Goal: Information Seeking & Learning: Check status

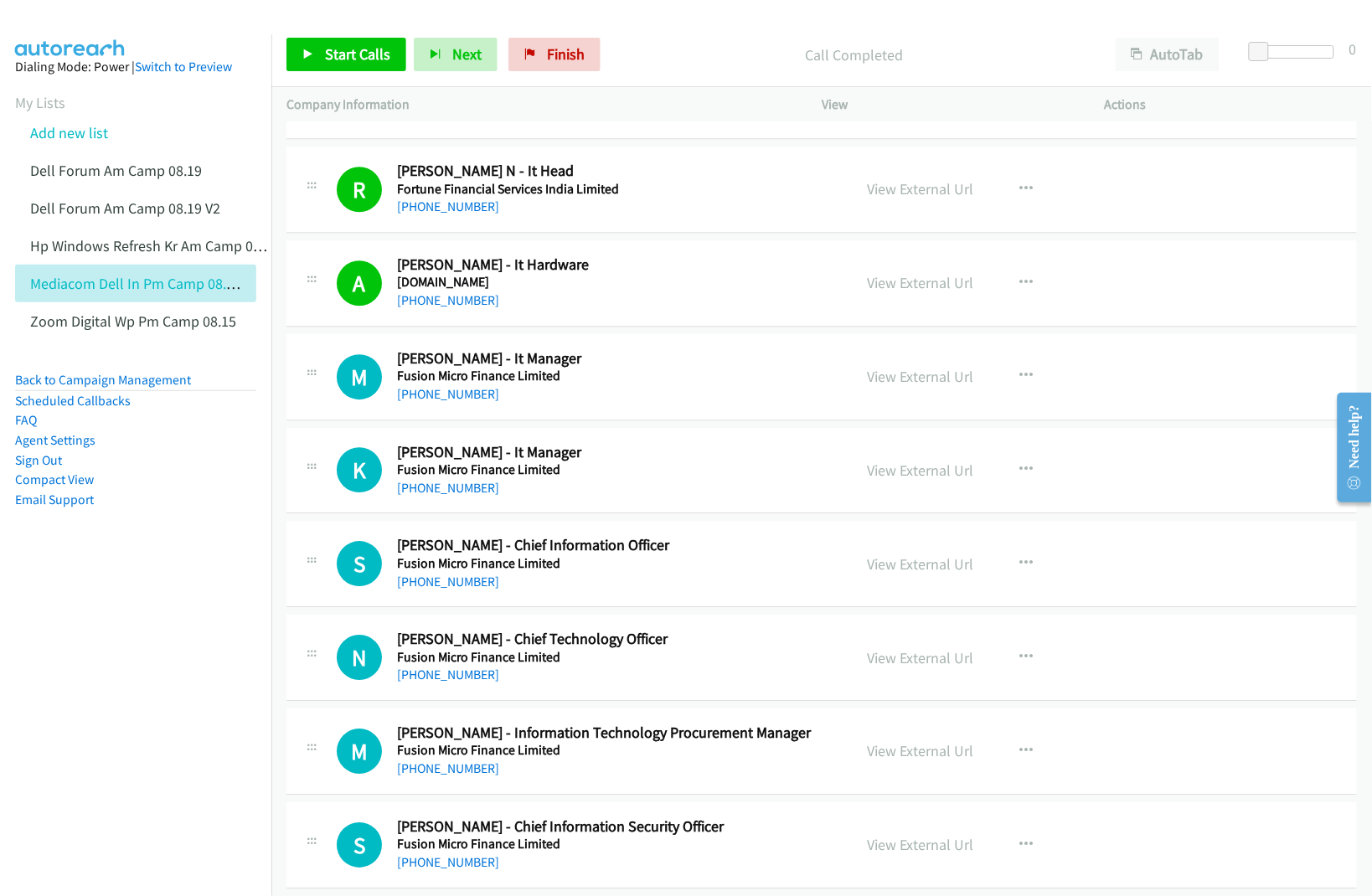
scroll to position [1256, 0]
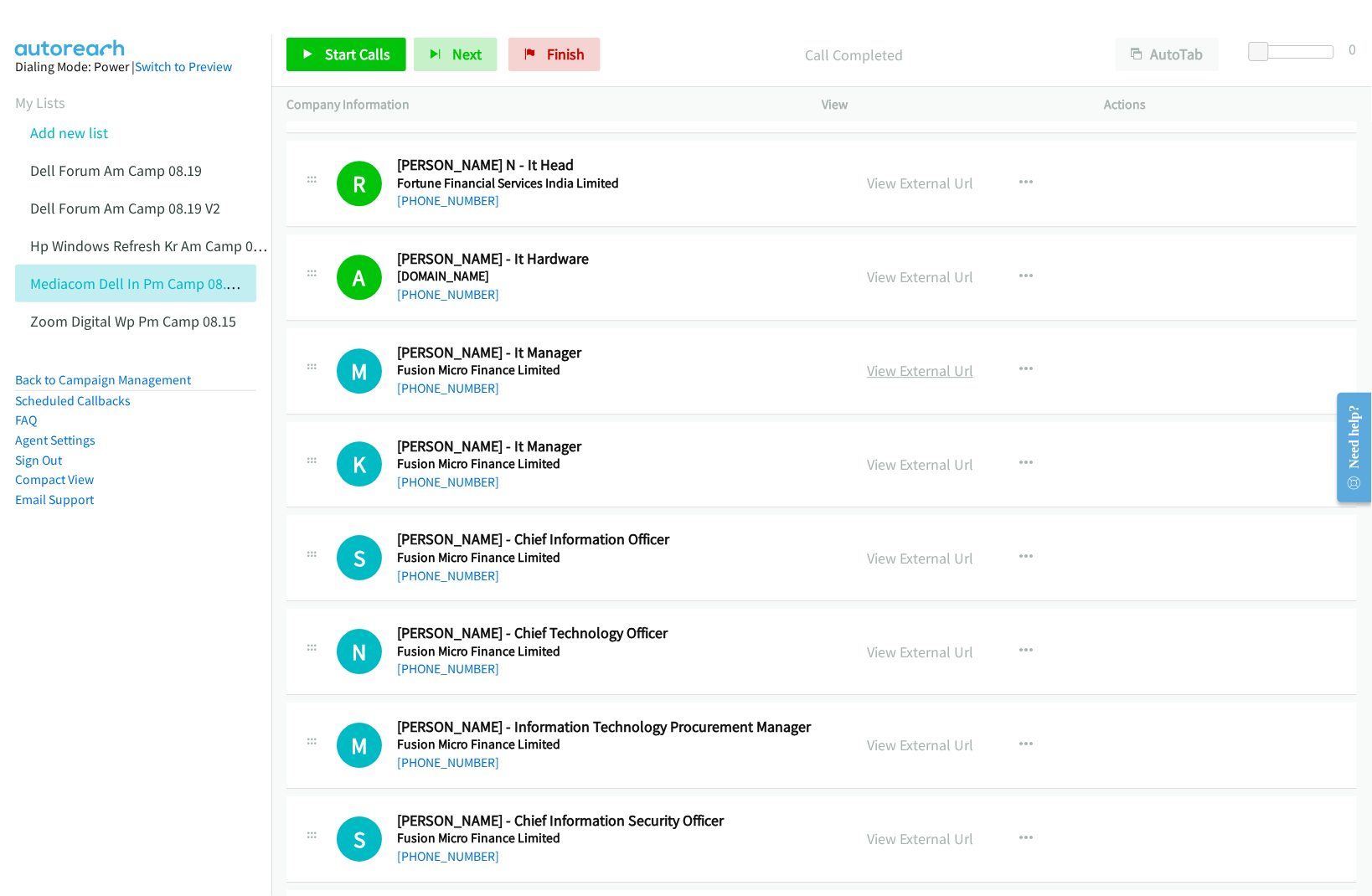
click at [932, 373] on link "View External Url" at bounding box center [920, 370] width 106 height 19
click at [924, 460] on link "View External Url" at bounding box center [920, 464] width 106 height 19
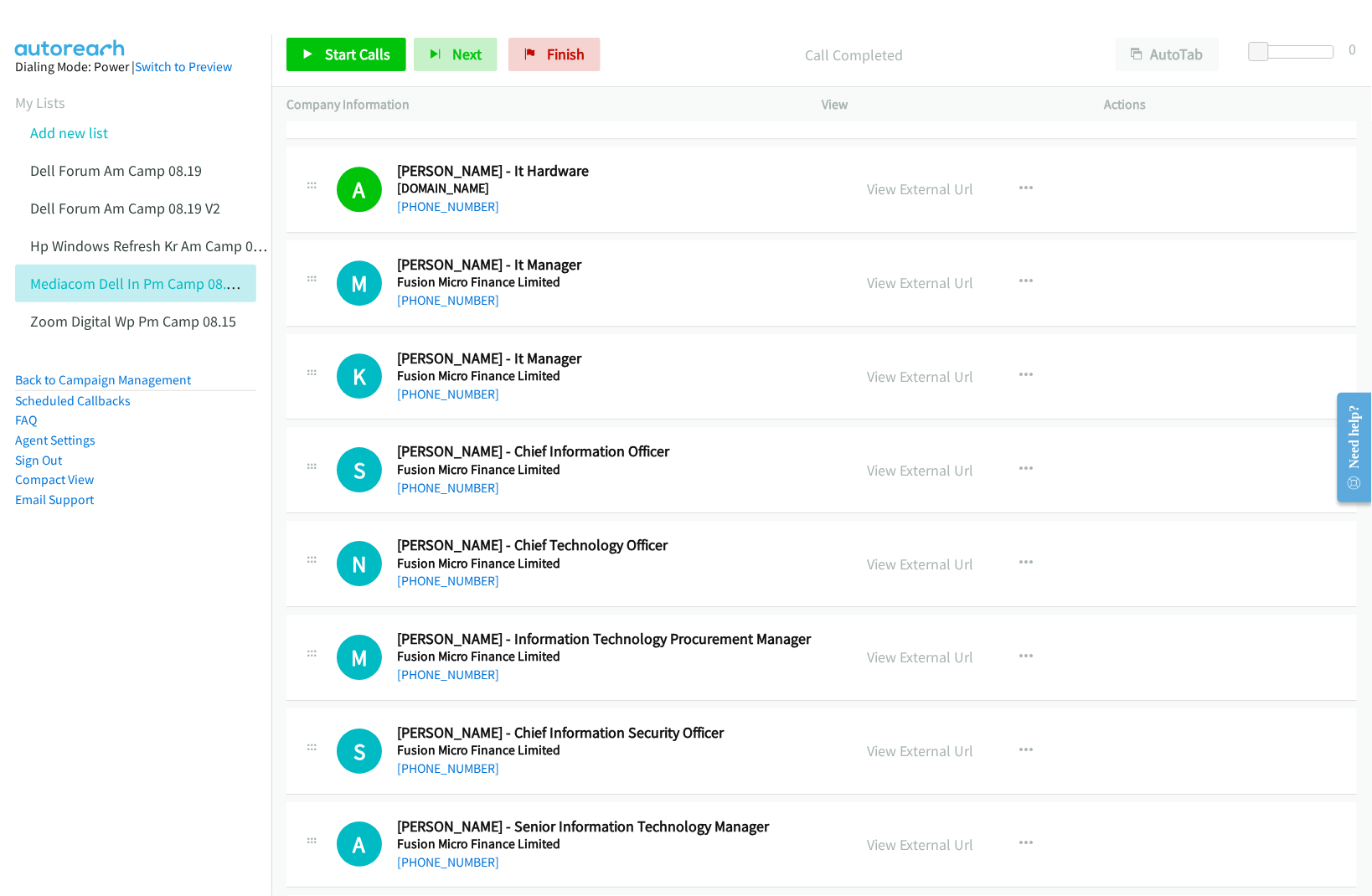
scroll to position [1361, 0]
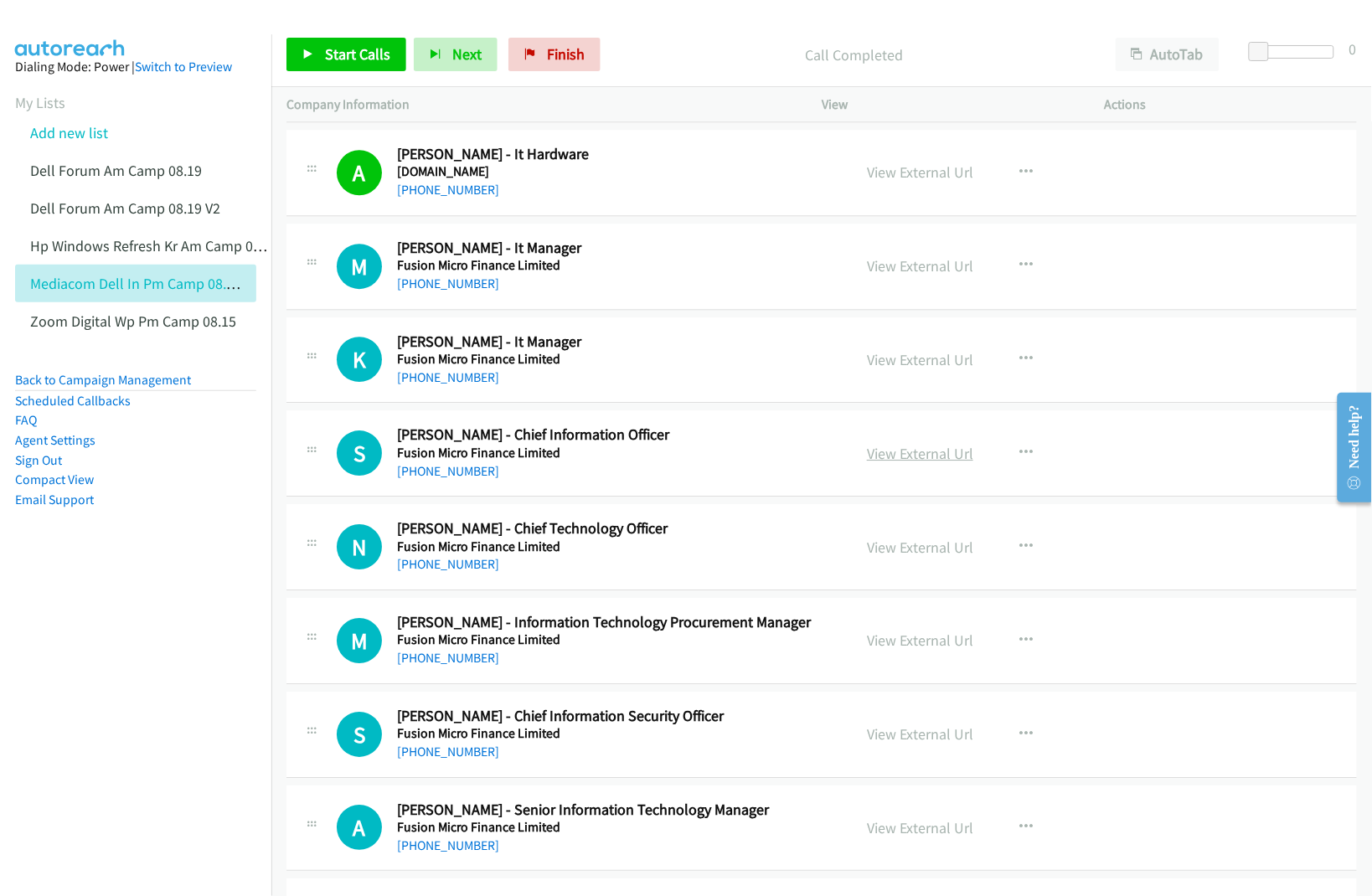
click at [888, 453] on link "View External Url" at bounding box center [920, 453] width 106 height 19
click at [890, 546] on link "View External Url" at bounding box center [920, 547] width 106 height 19
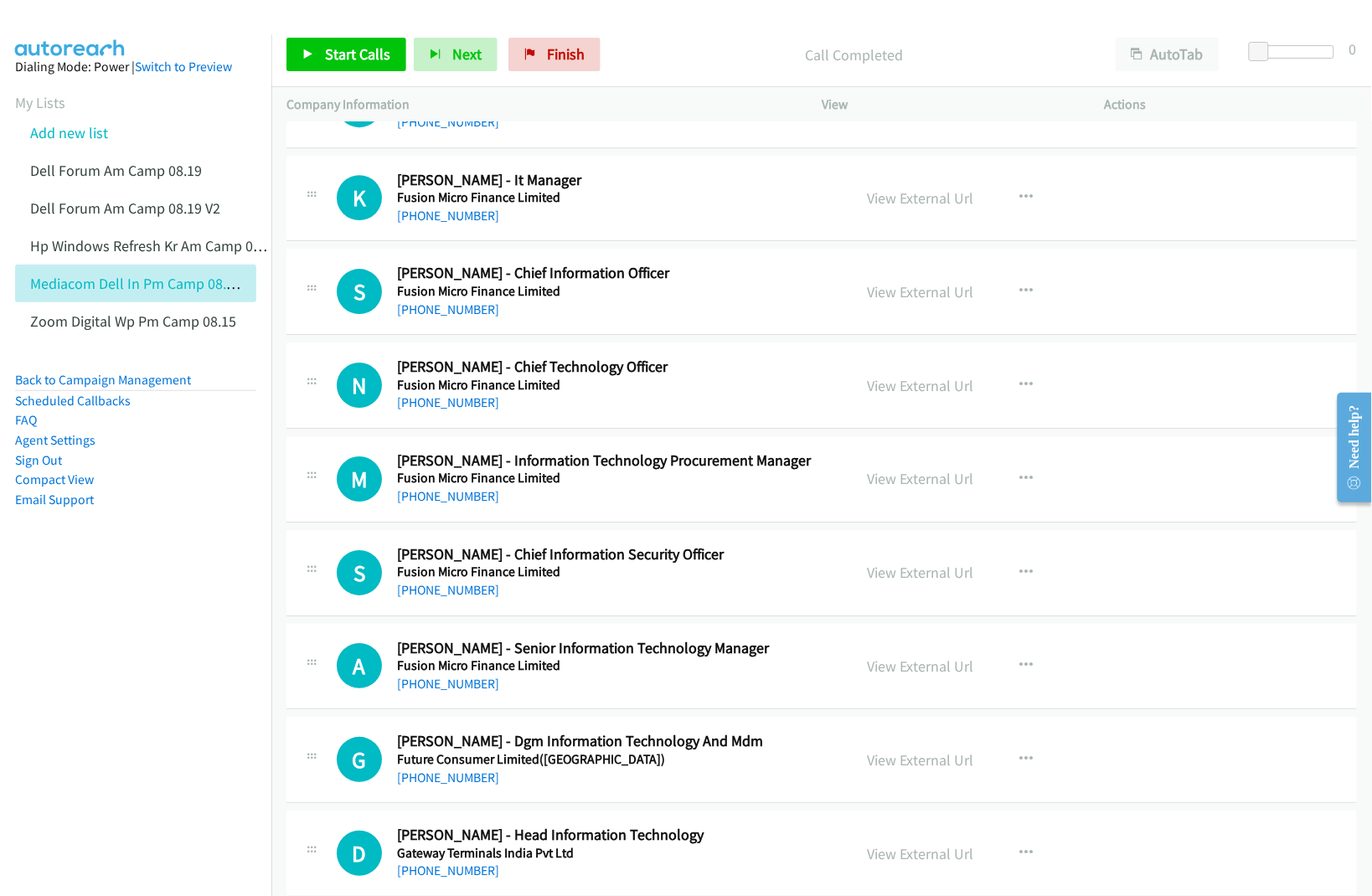
scroll to position [1569, 0]
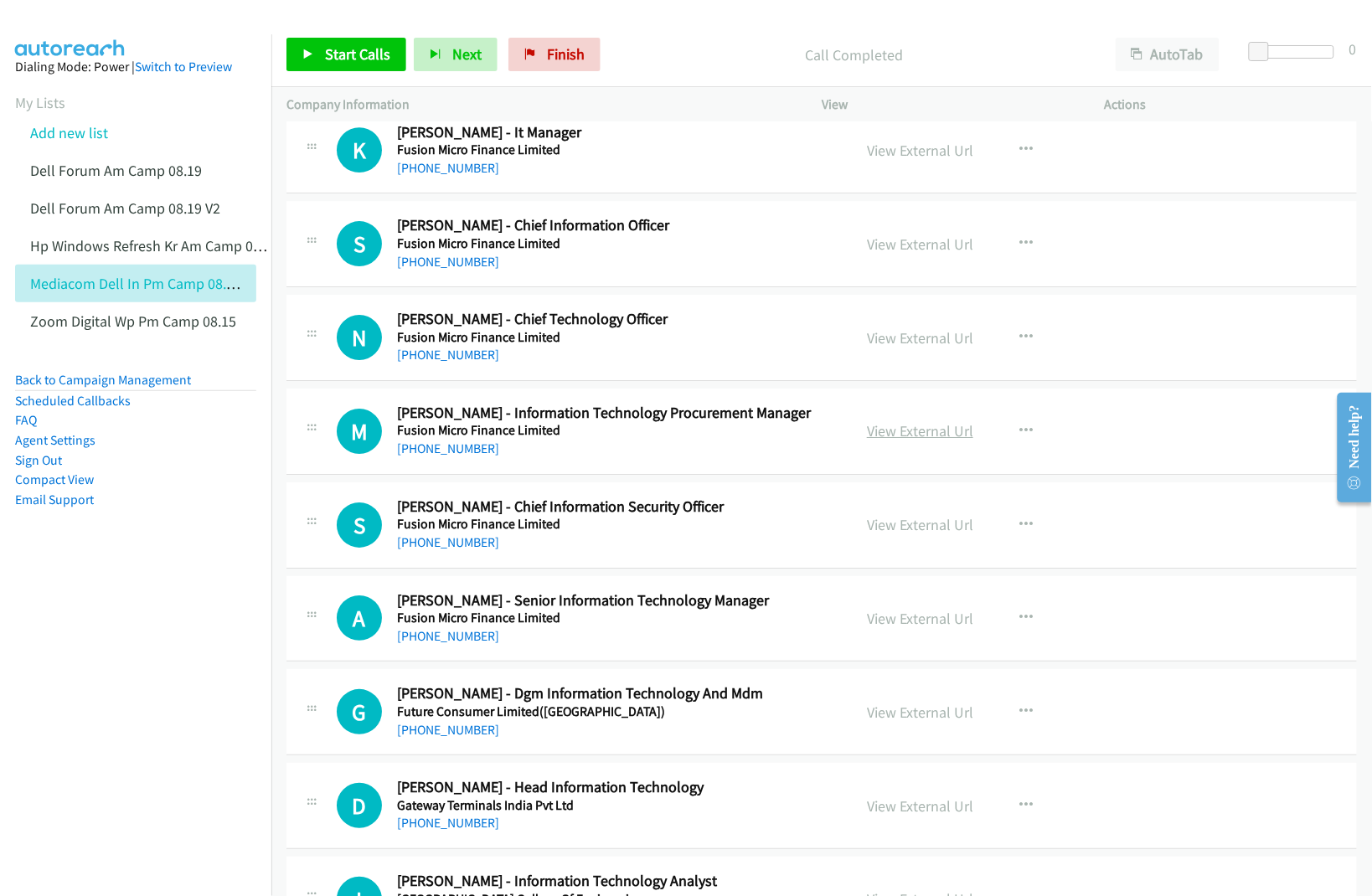
click at [904, 434] on link "View External Url" at bounding box center [920, 431] width 106 height 19
click at [919, 524] on link "View External Url" at bounding box center [920, 525] width 106 height 19
click at [910, 612] on link "View External Url" at bounding box center [920, 619] width 106 height 19
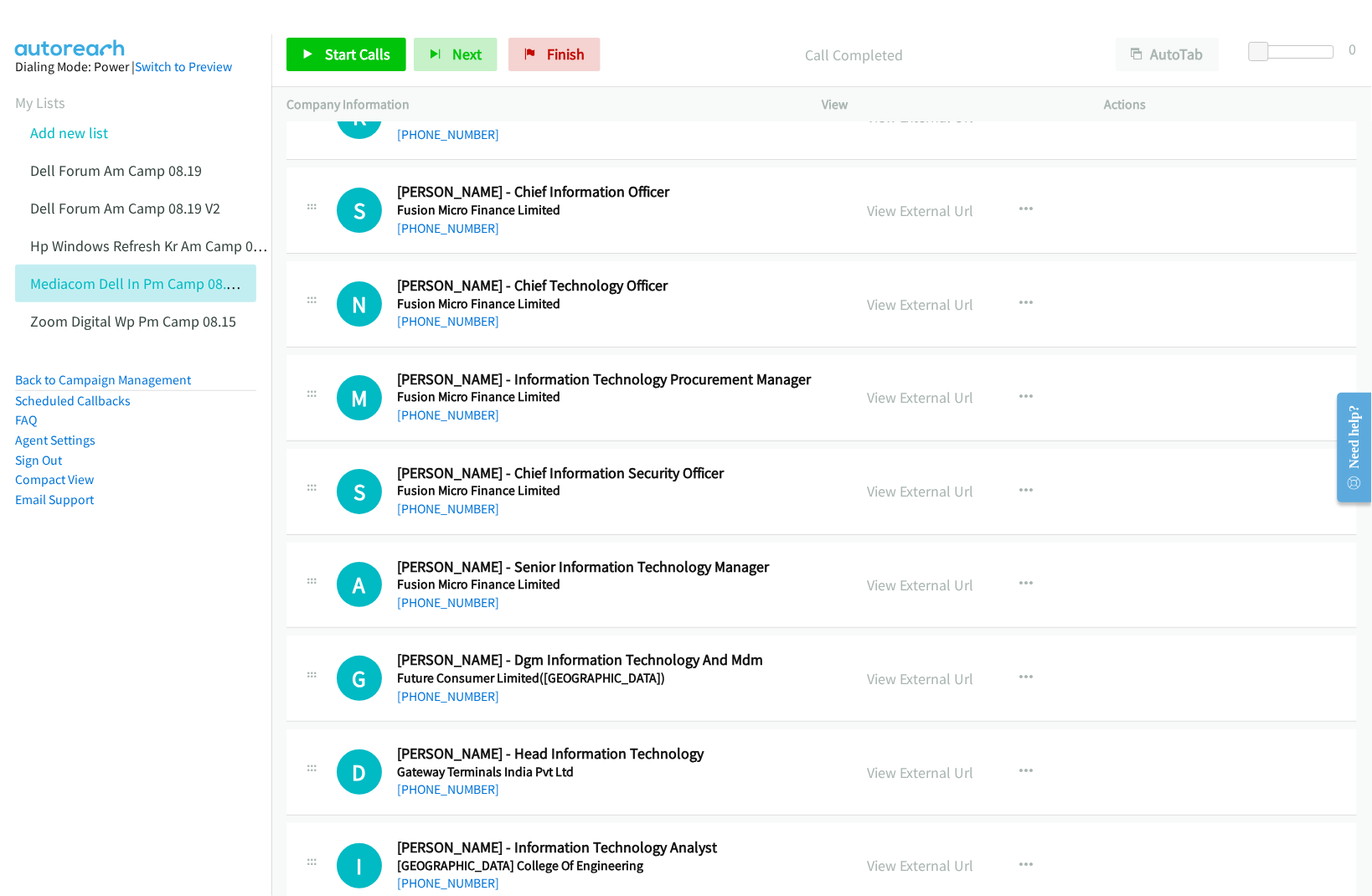
scroll to position [1674, 0]
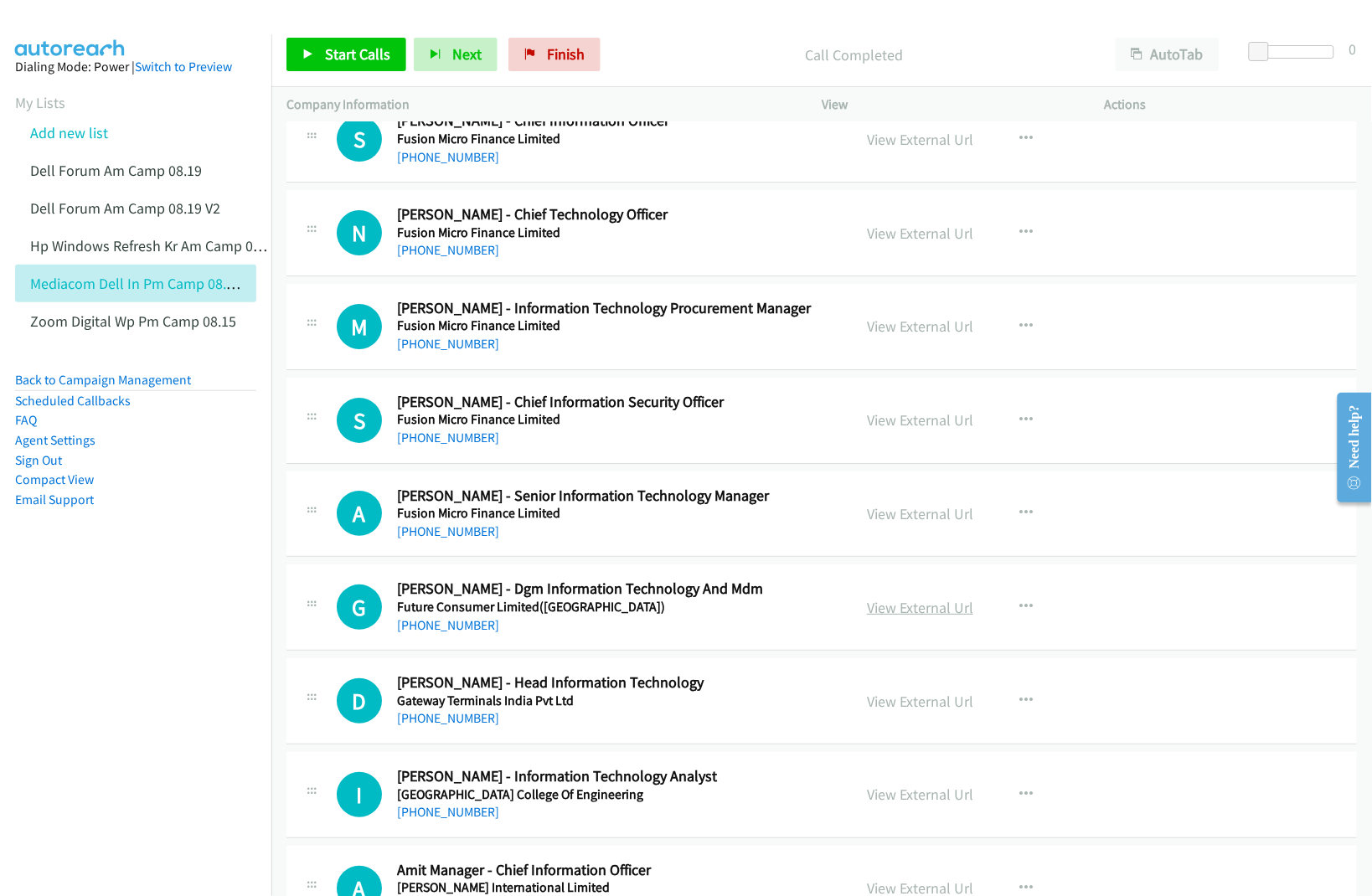
click at [931, 610] on link "View External Url" at bounding box center [920, 607] width 106 height 19
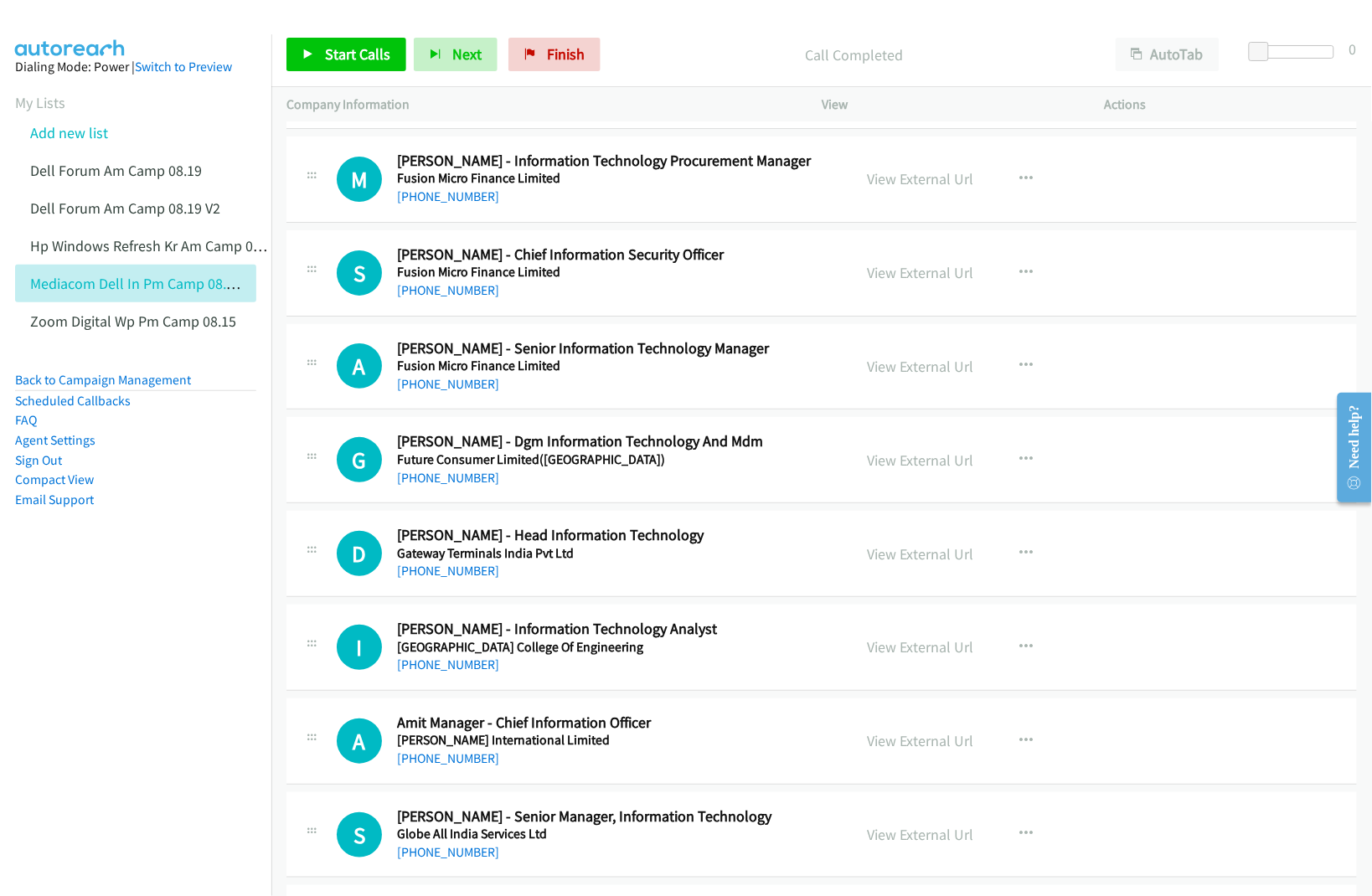
scroll to position [1884, 0]
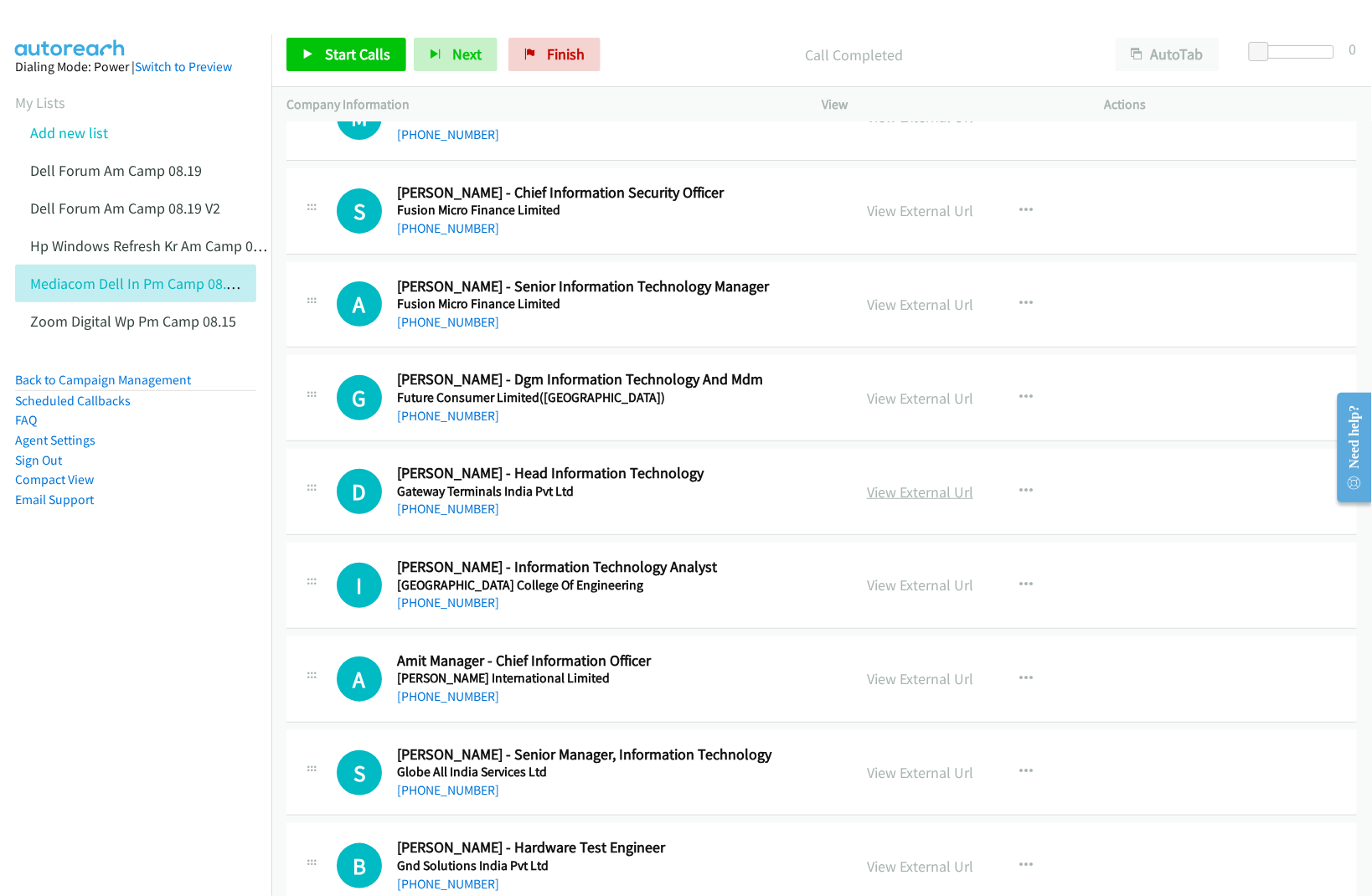
click at [886, 499] on link "View External Url" at bounding box center [920, 492] width 106 height 19
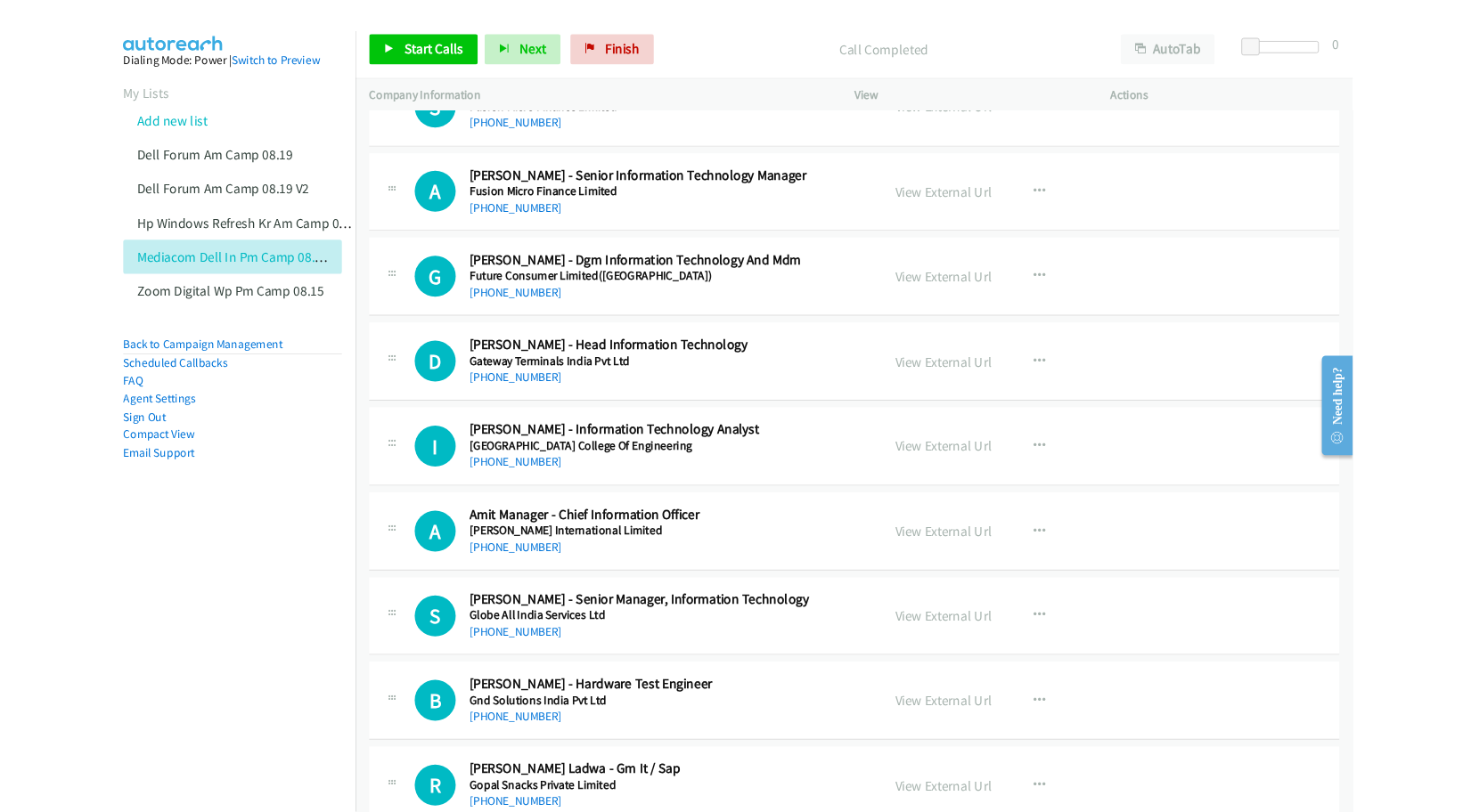
scroll to position [2115, 0]
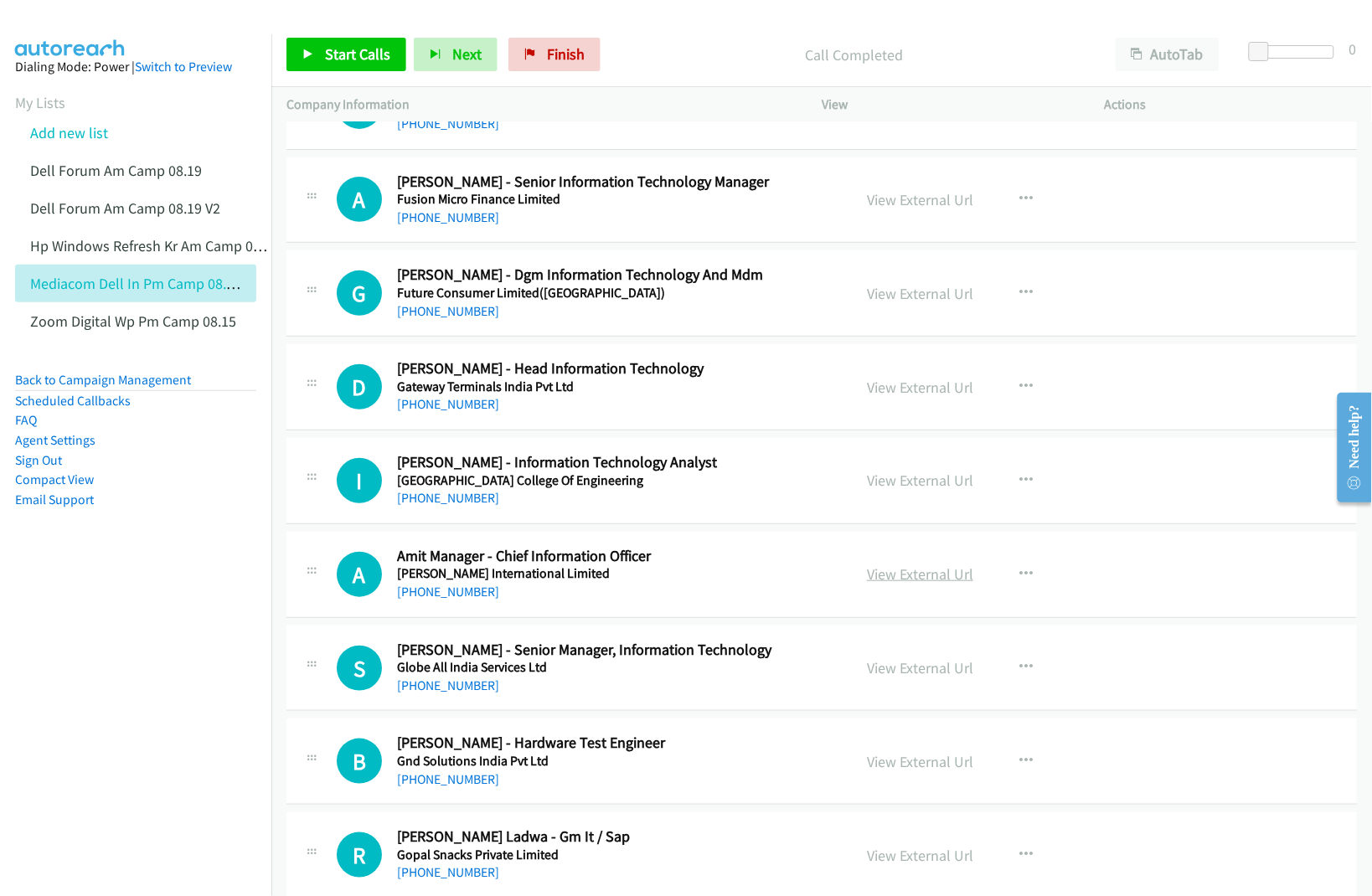
drag, startPoint x: 882, startPoint y: 484, endPoint x: 918, endPoint y: 582, distance: 104.4
click at [911, 488] on link "View External Url" at bounding box center [920, 480] width 106 height 19
click at [903, 579] on link "View External Url" at bounding box center [920, 574] width 106 height 19
drag, startPoint x: 894, startPoint y: 663, endPoint x: 805, endPoint y: 628, distance: 95.6
click at [888, 672] on link "View External Url" at bounding box center [920, 668] width 106 height 19
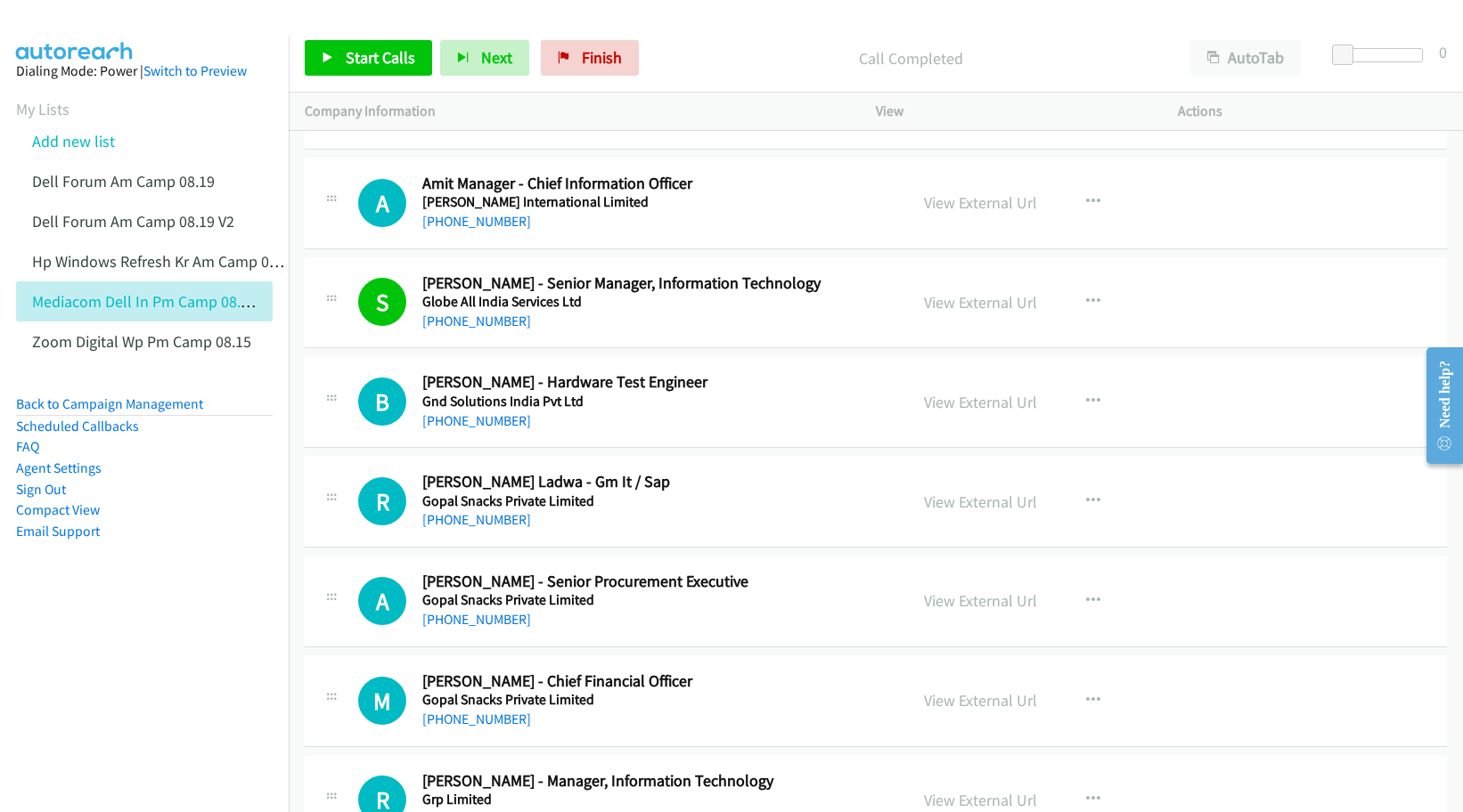
scroll to position [2560, 0]
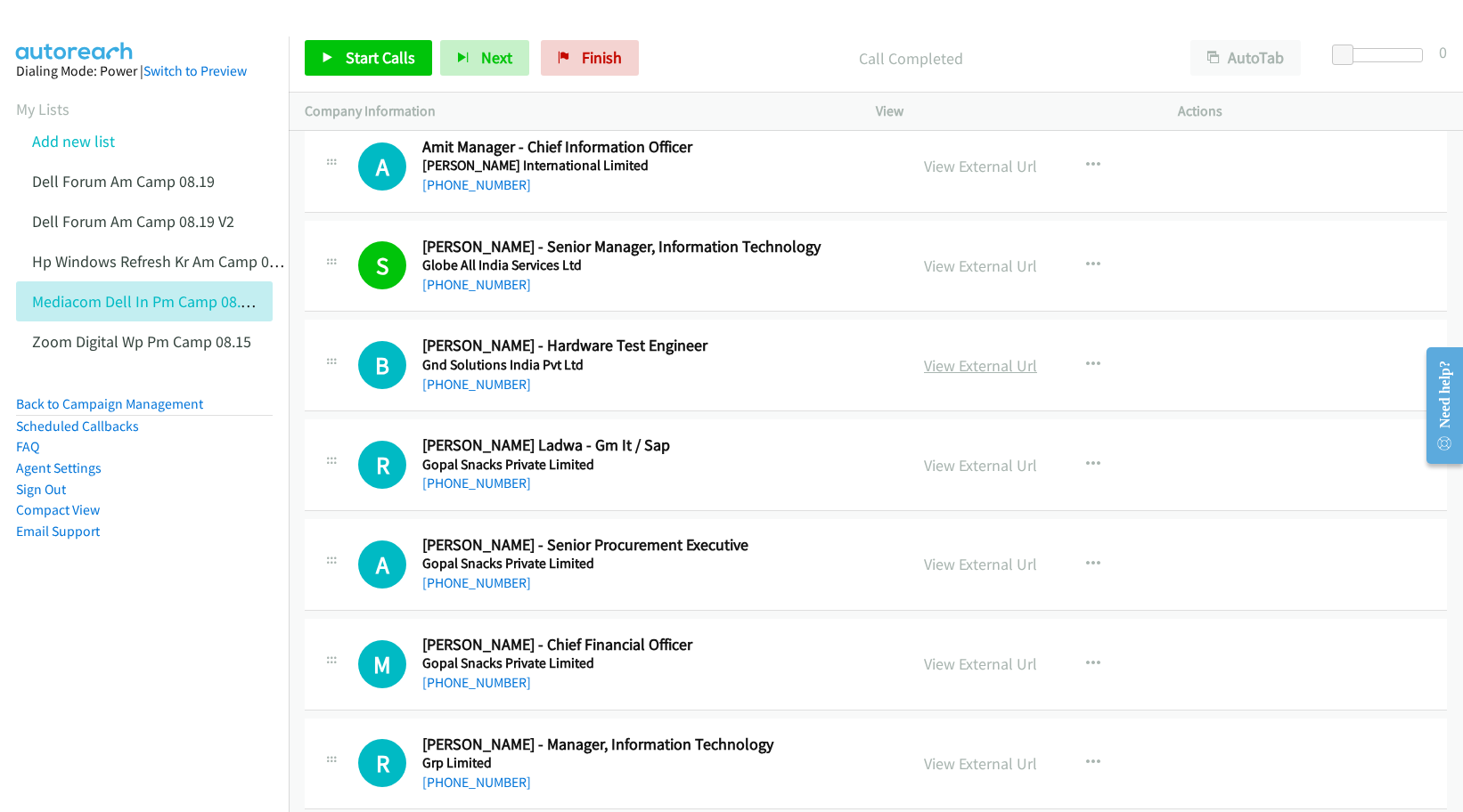
click at [988, 364] on link "View External Url" at bounding box center [980, 366] width 113 height 21
click at [970, 466] on link "View External Url" at bounding box center [980, 465] width 113 height 21
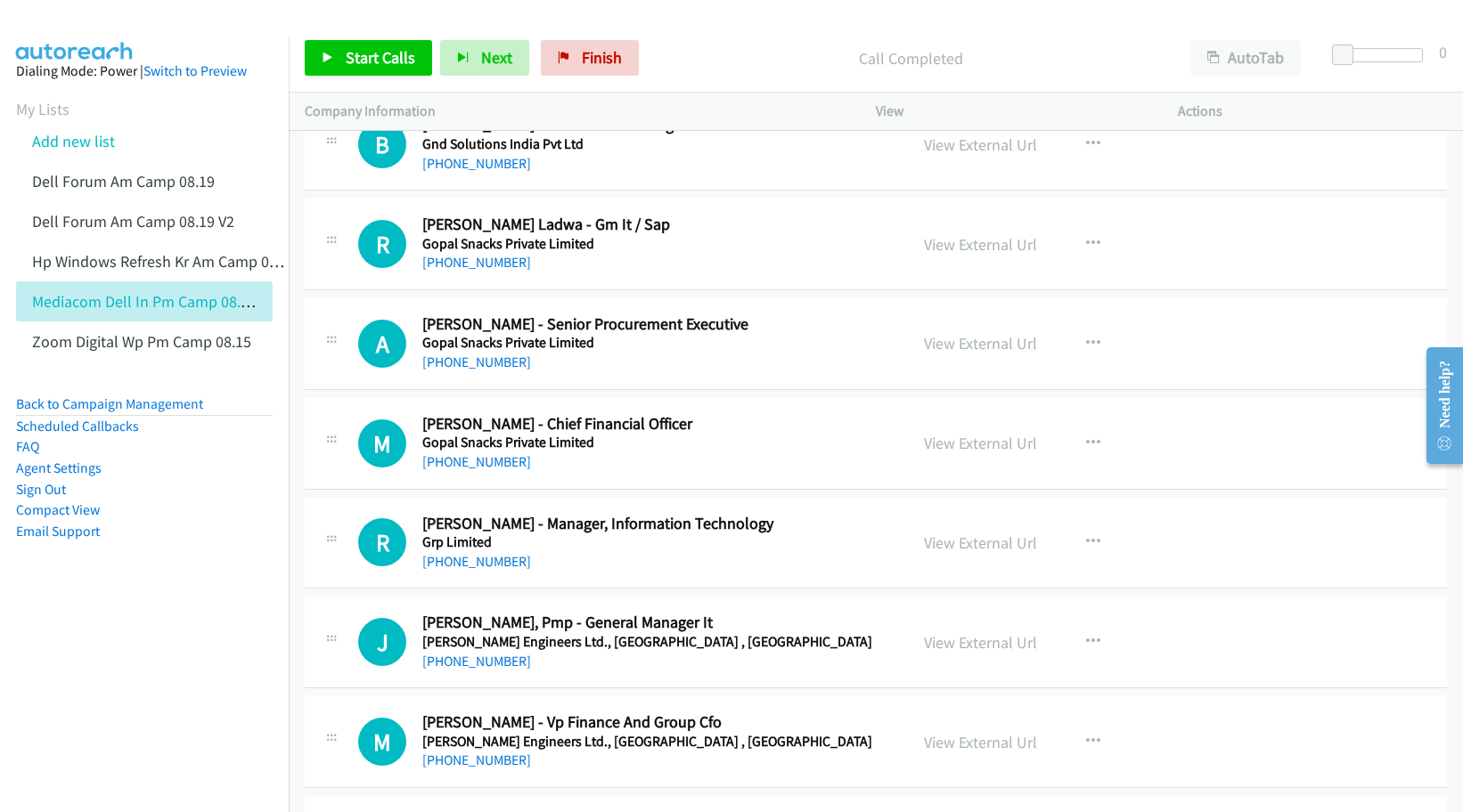
scroll to position [2783, 0]
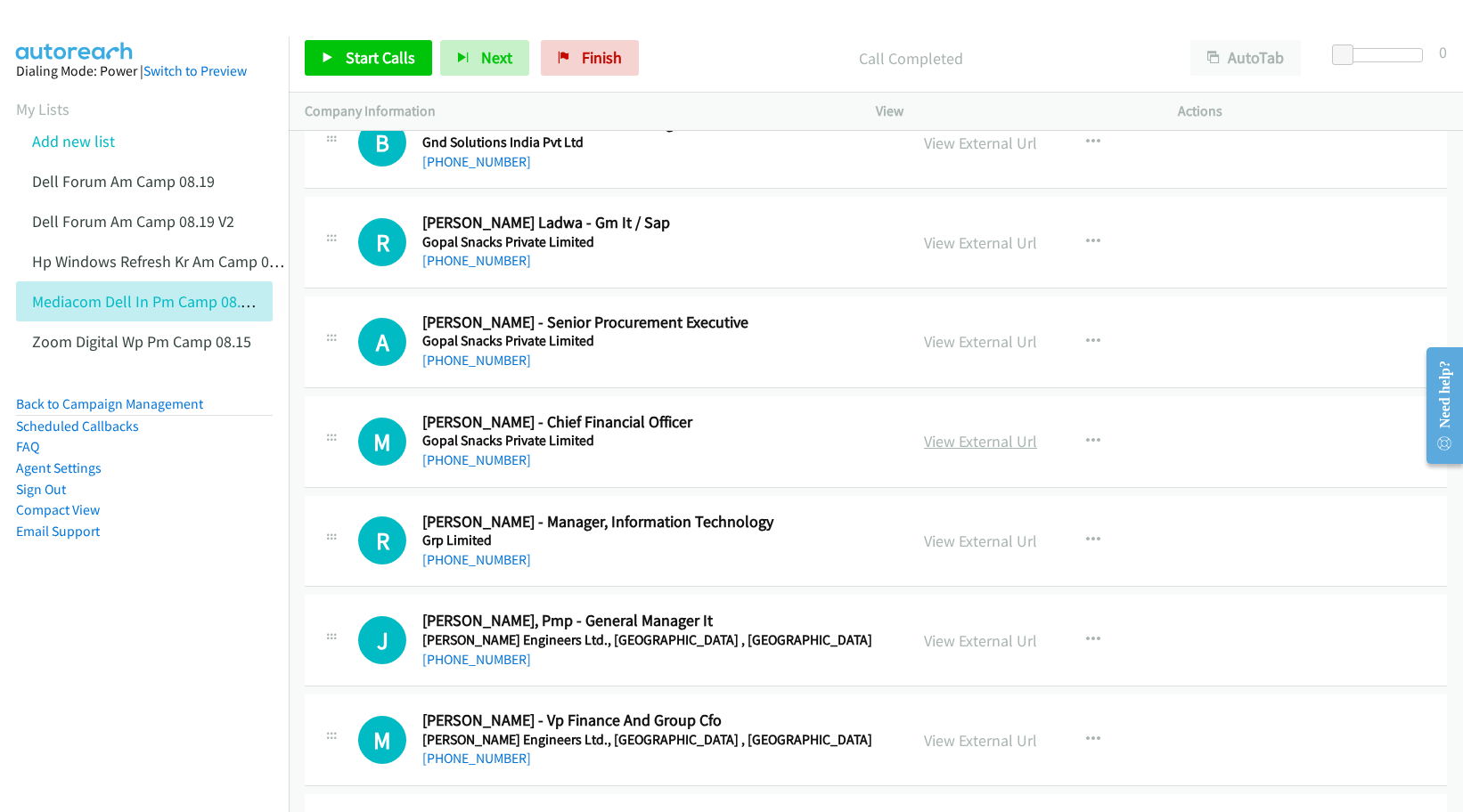
click at [966, 442] on link "View External Url" at bounding box center [980, 442] width 113 height 21
click at [945, 339] on link "View External Url" at bounding box center [980, 341] width 113 height 21
click at [974, 539] on link "View External Url" at bounding box center [980, 541] width 113 height 21
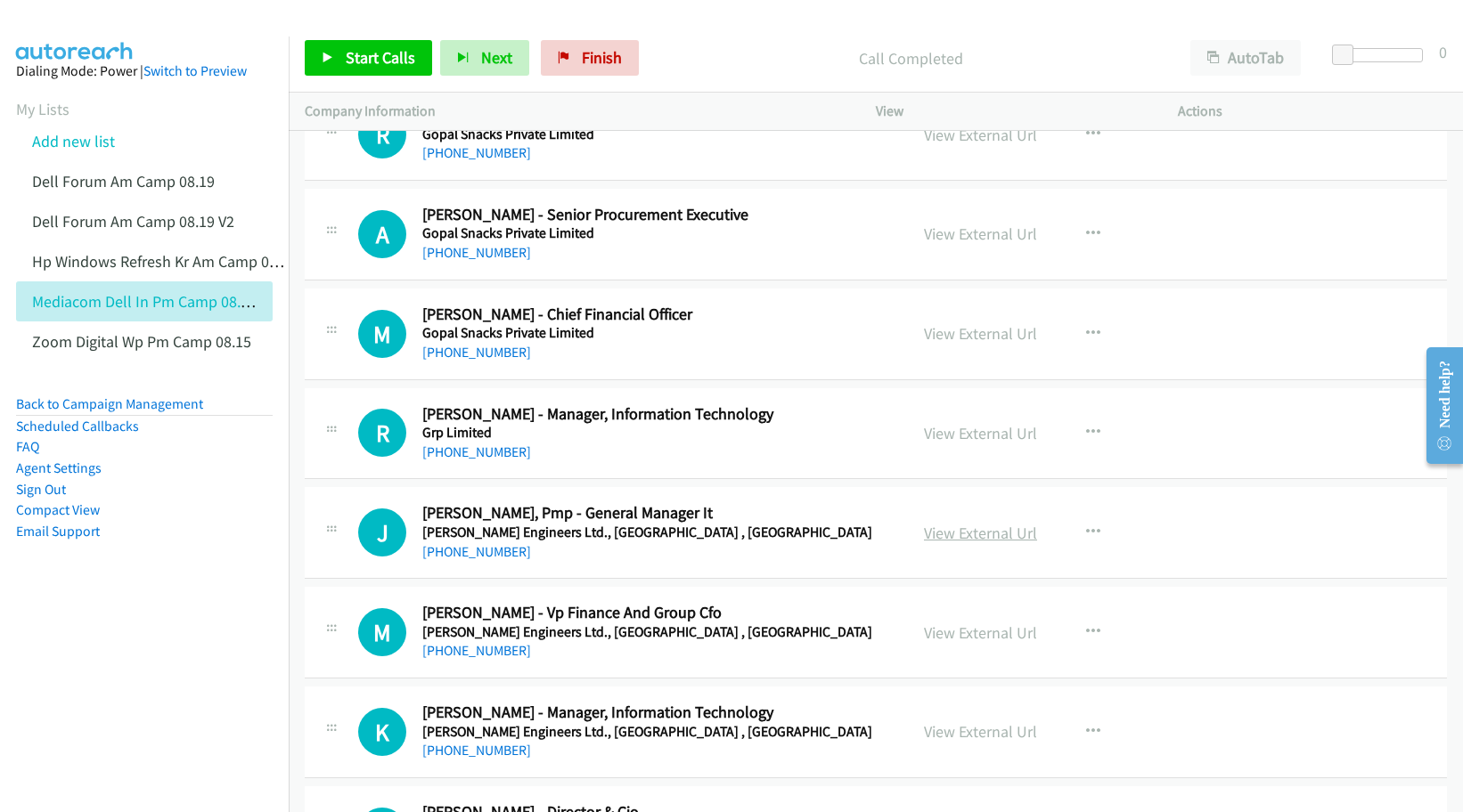
scroll to position [2894, 0]
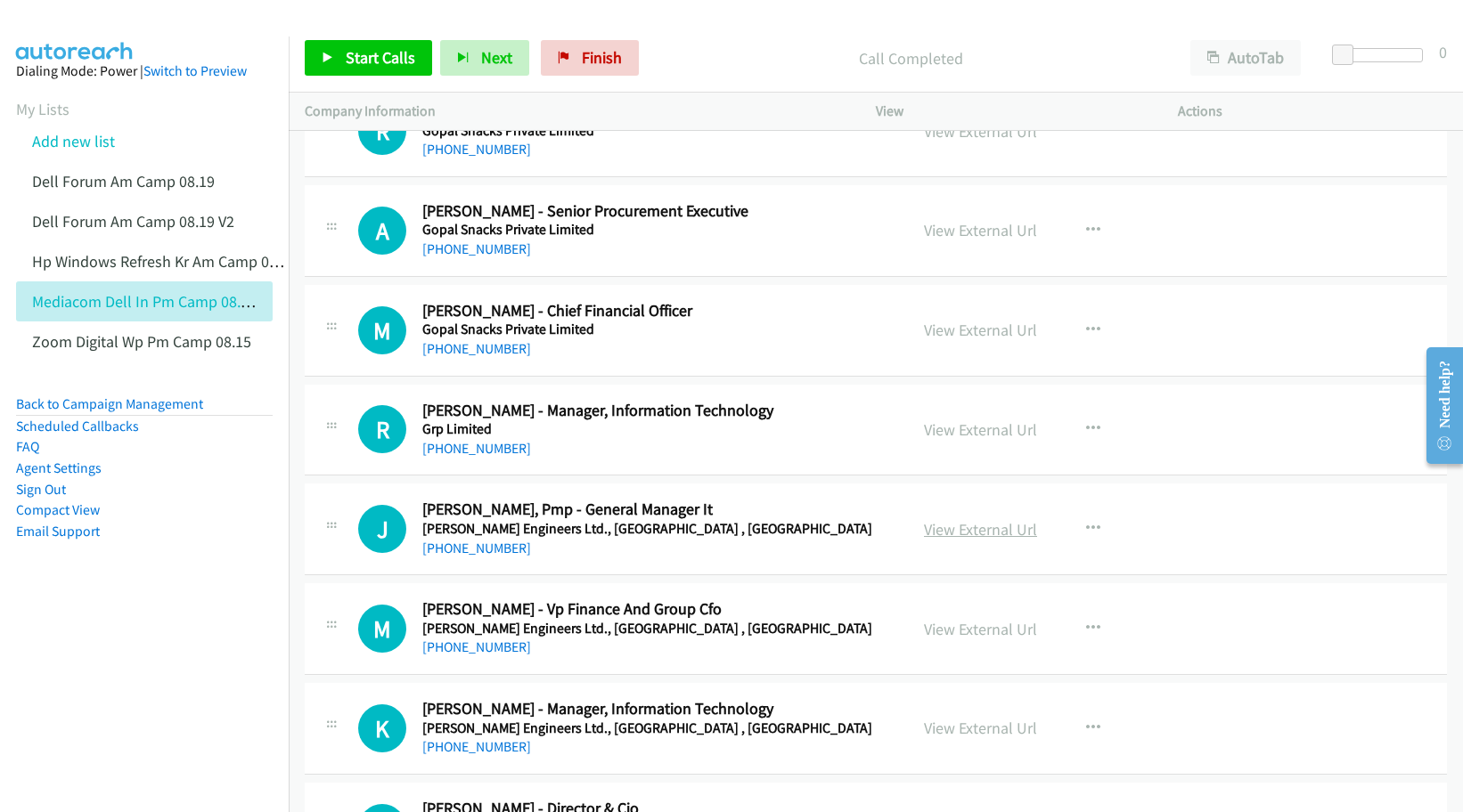
click at [964, 526] on link "View External Url" at bounding box center [980, 529] width 113 height 21
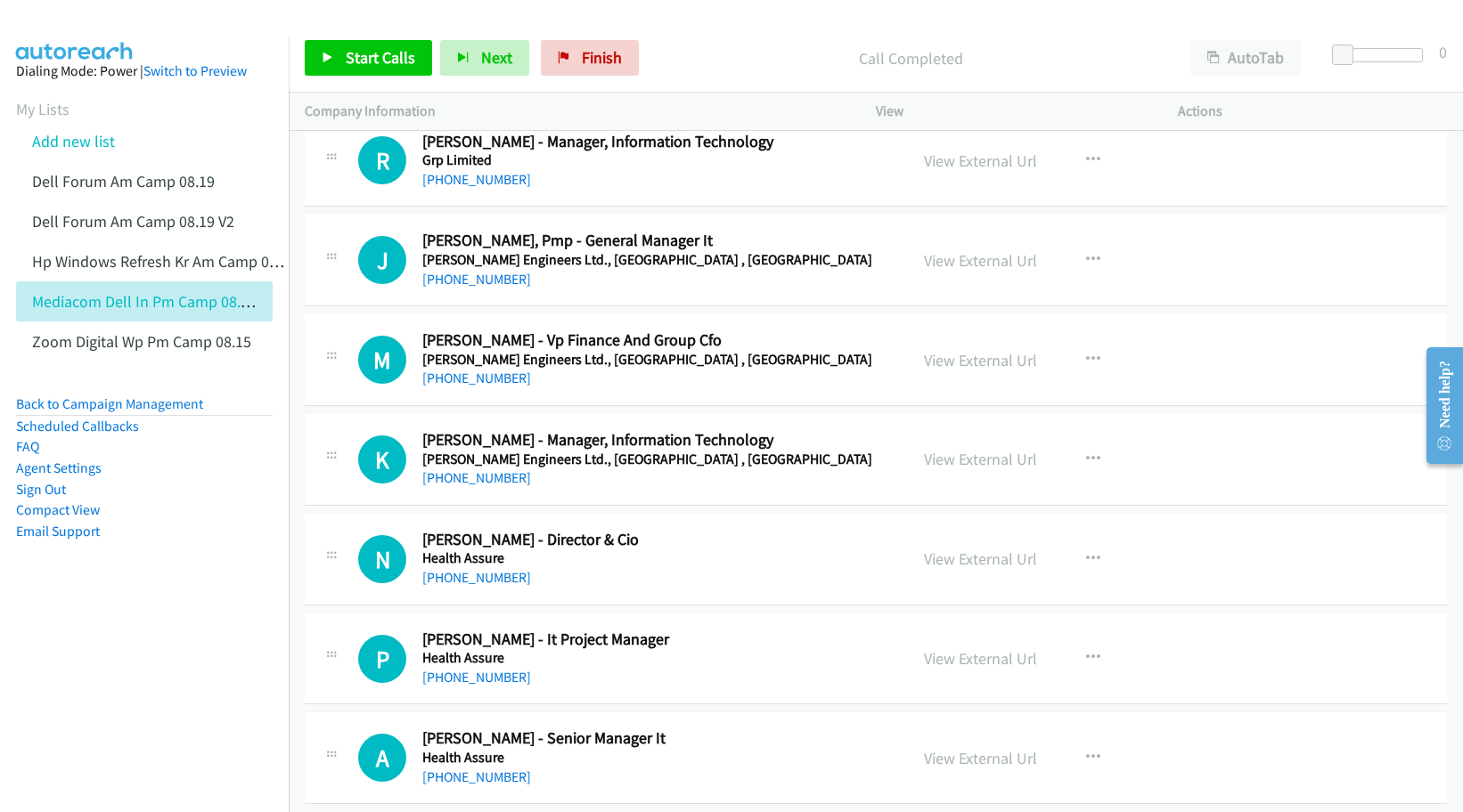
scroll to position [3227, 0]
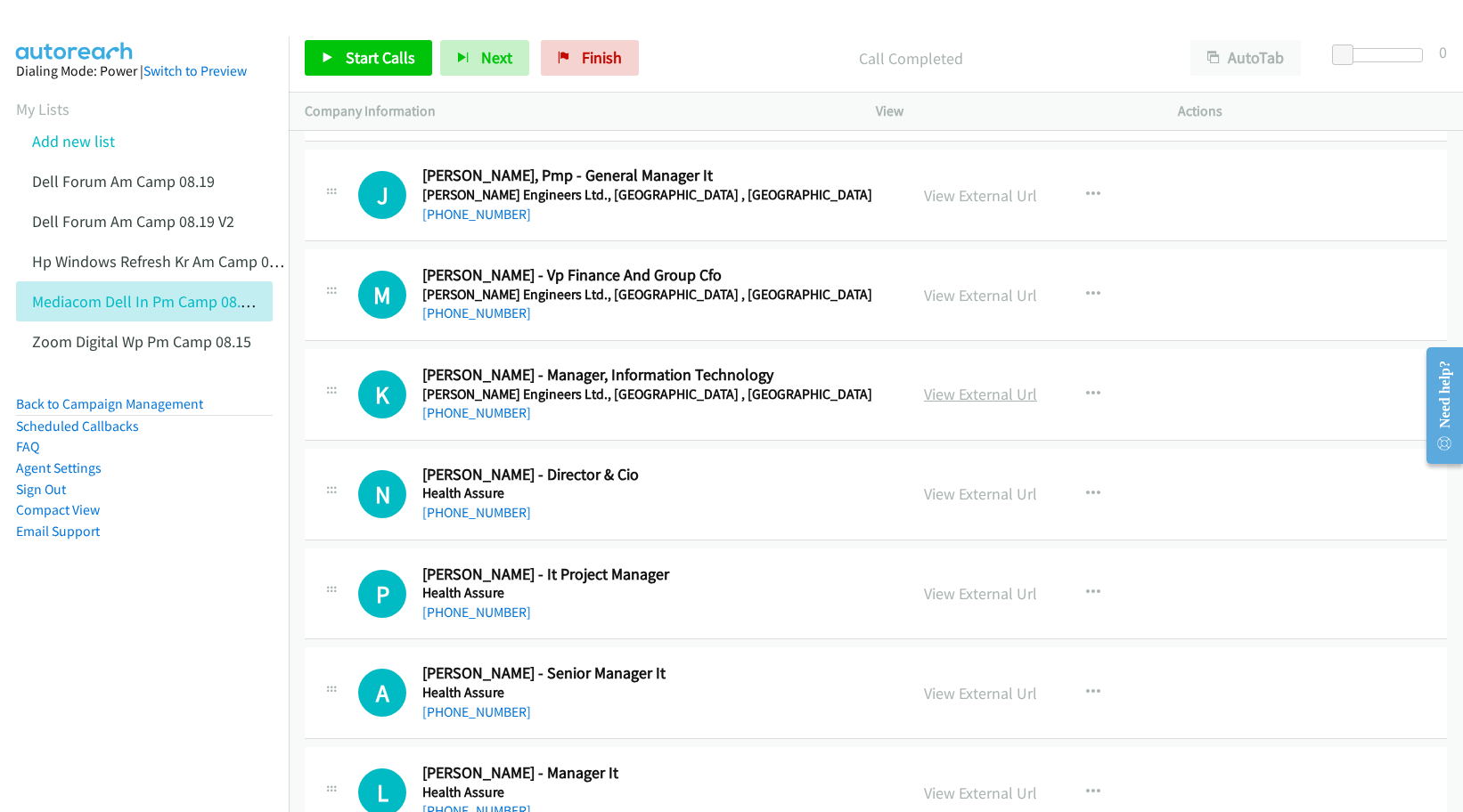
click at [971, 399] on link "View External Url" at bounding box center [980, 394] width 113 height 21
click at [957, 499] on link "View External Url" at bounding box center [980, 493] width 113 height 21
click at [950, 598] on link "View External Url" at bounding box center [980, 594] width 113 height 21
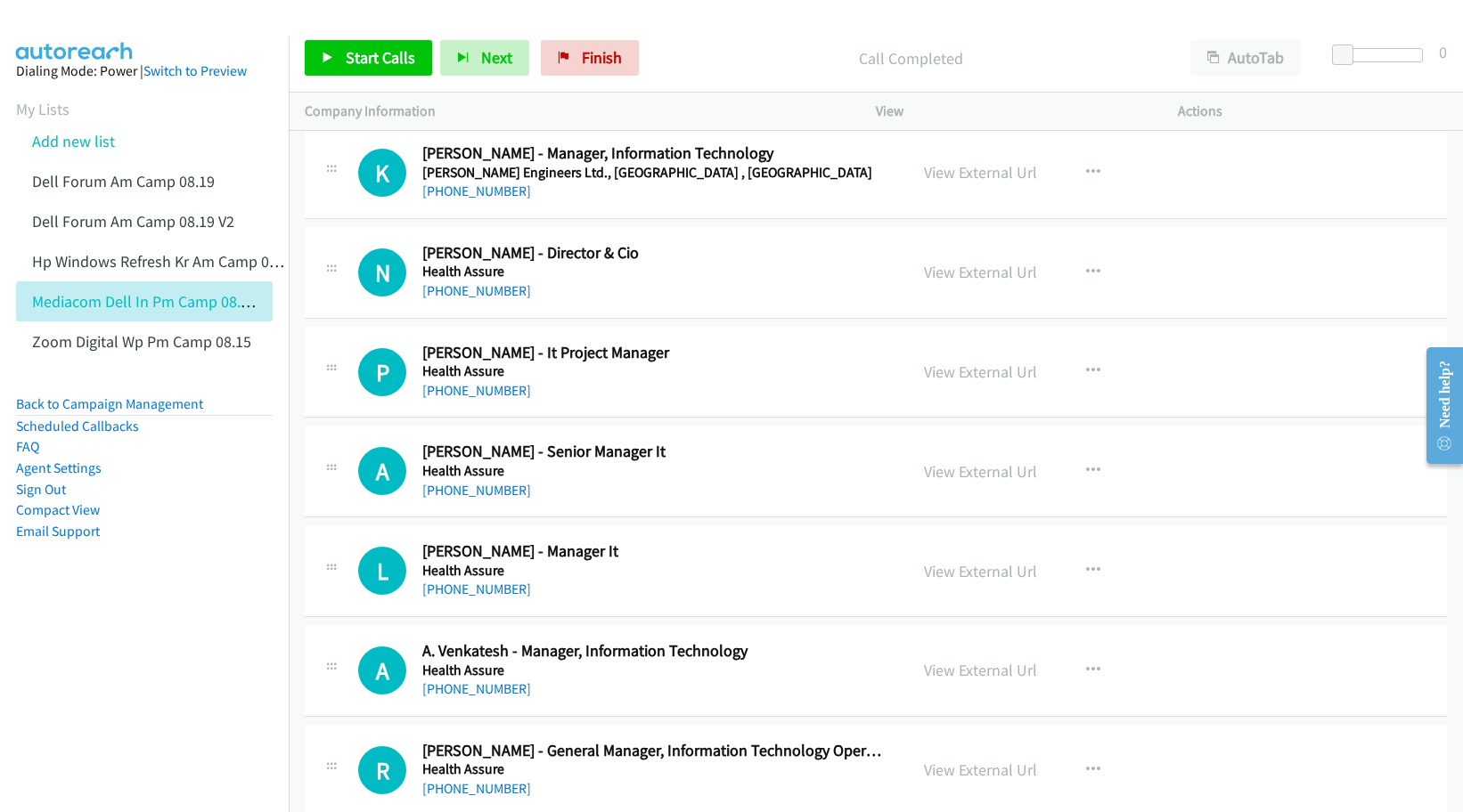
scroll to position [3450, 0]
click at [957, 470] on link "View External Url" at bounding box center [980, 471] width 113 height 21
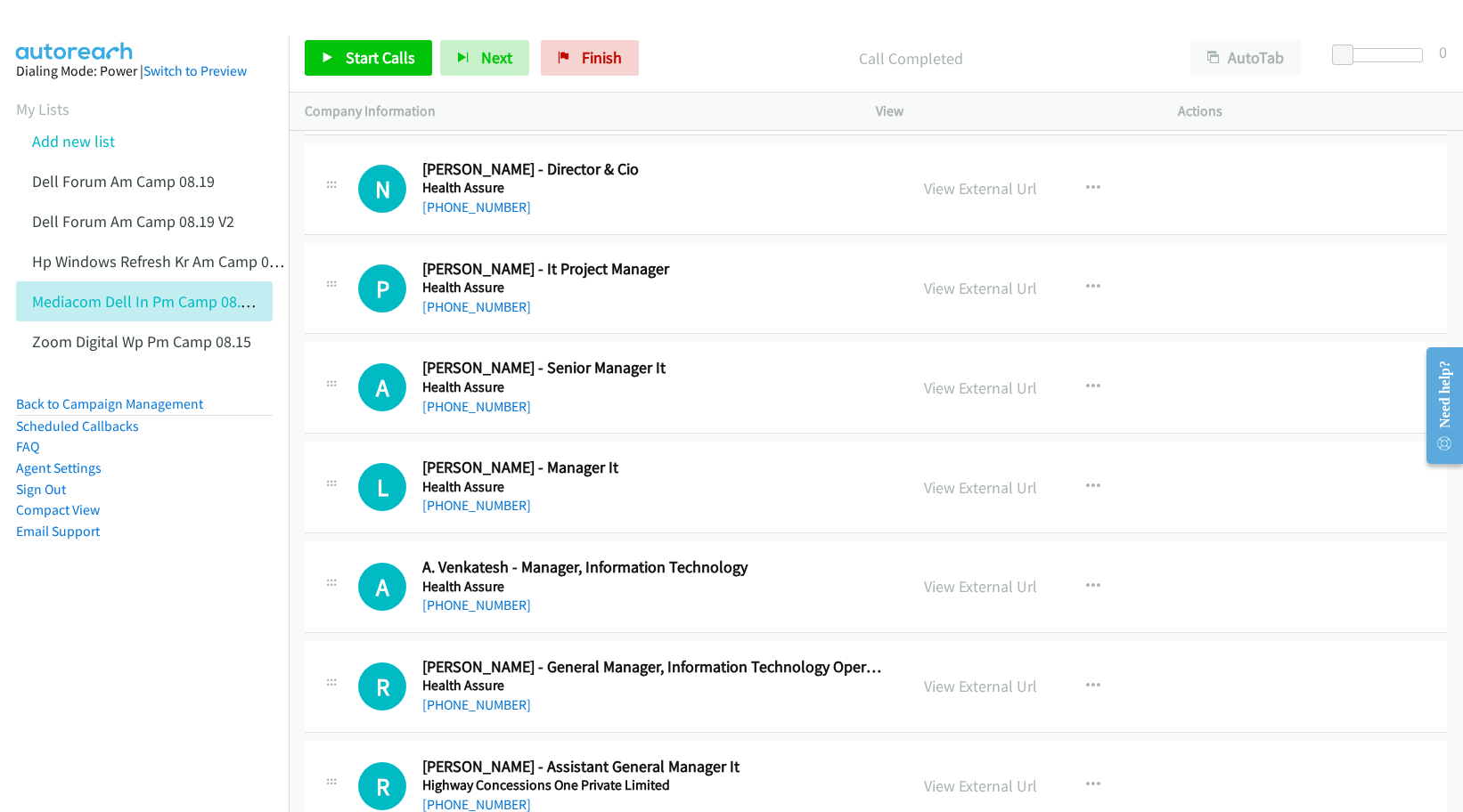
scroll to position [3562, 0]
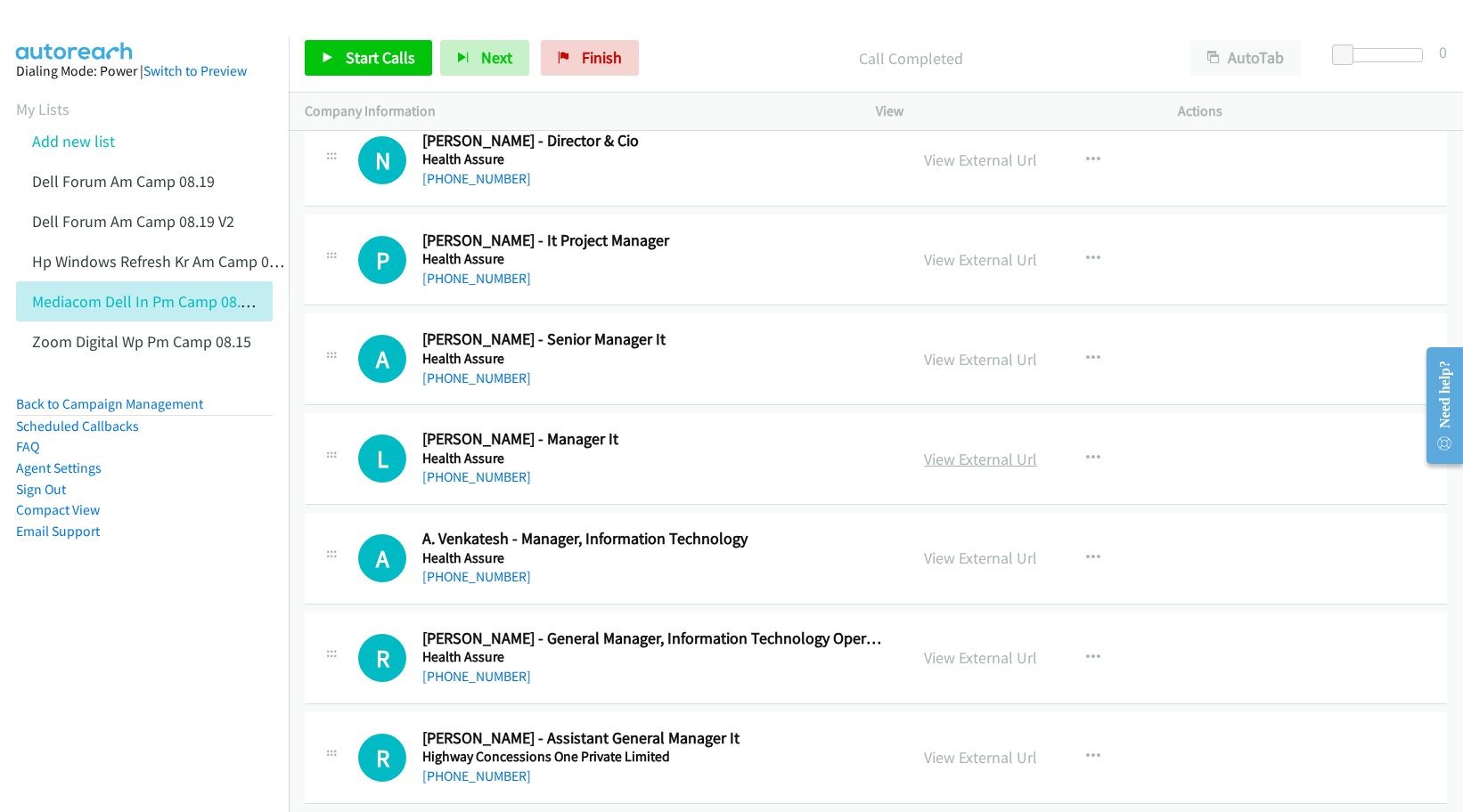
click at [955, 465] on link "View External Url" at bounding box center [980, 459] width 113 height 21
click at [952, 564] on link "View External Url" at bounding box center [980, 558] width 113 height 21
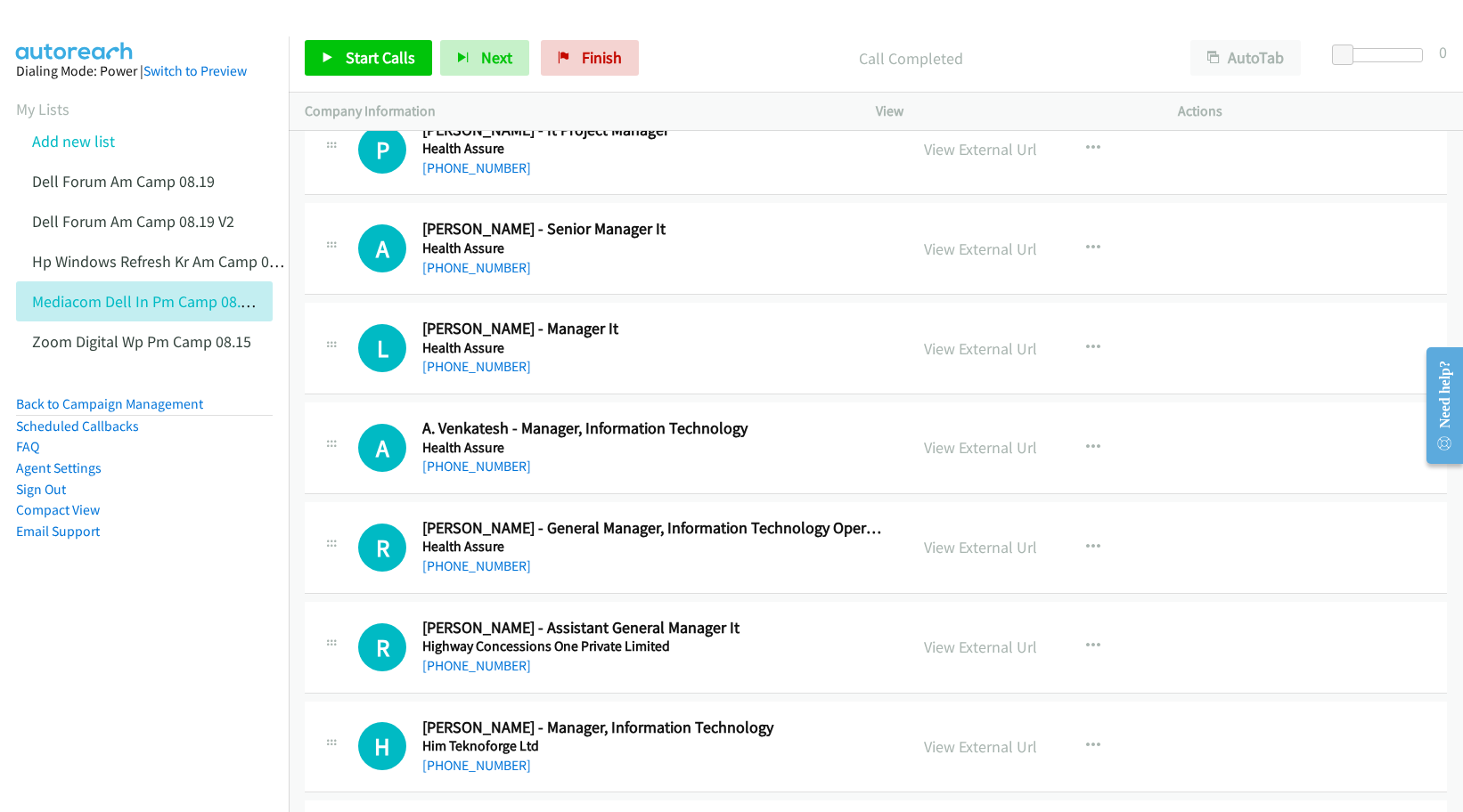
scroll to position [3673, 0]
click at [948, 550] on link "View External Url" at bounding box center [980, 546] width 113 height 21
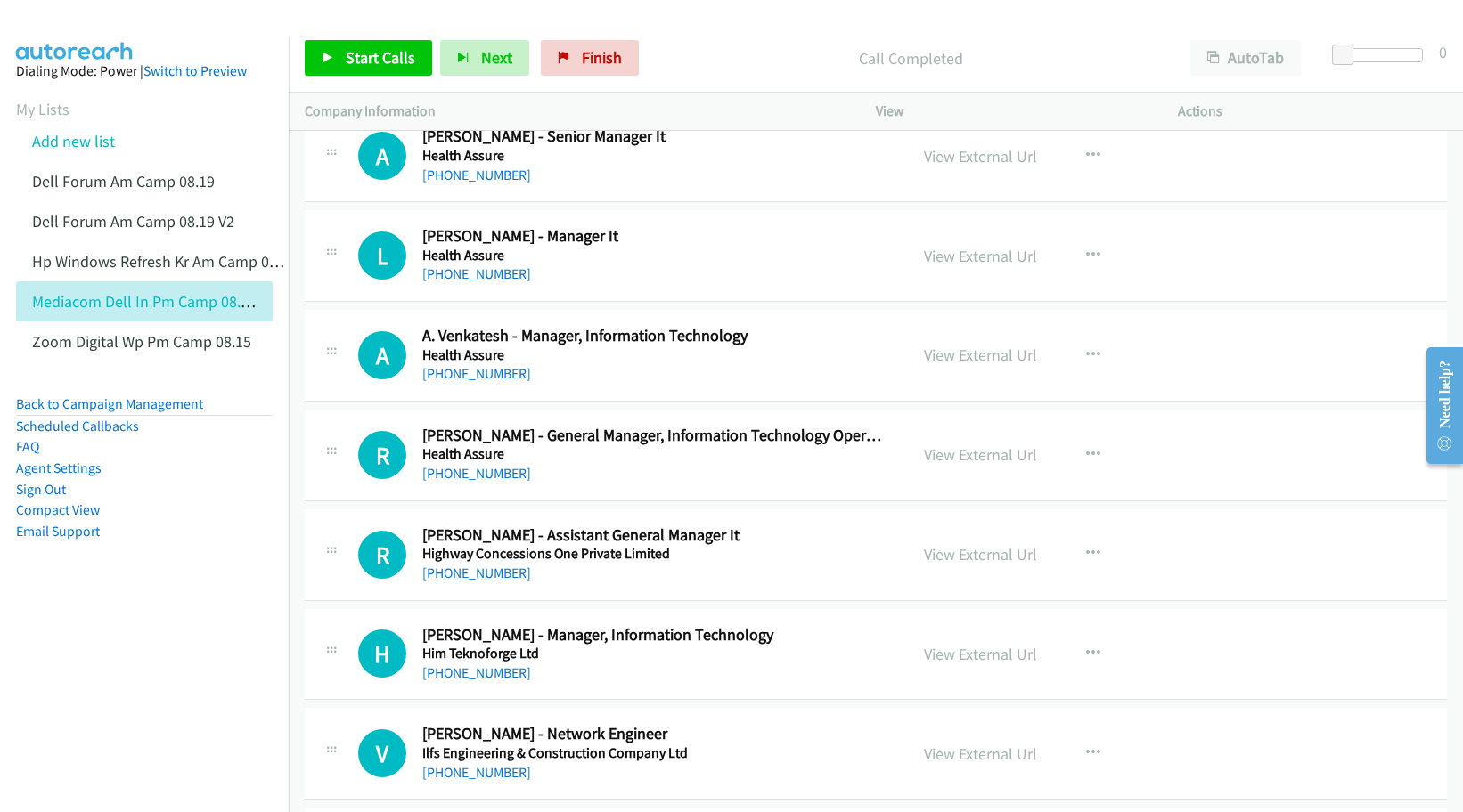
scroll to position [3784, 0]
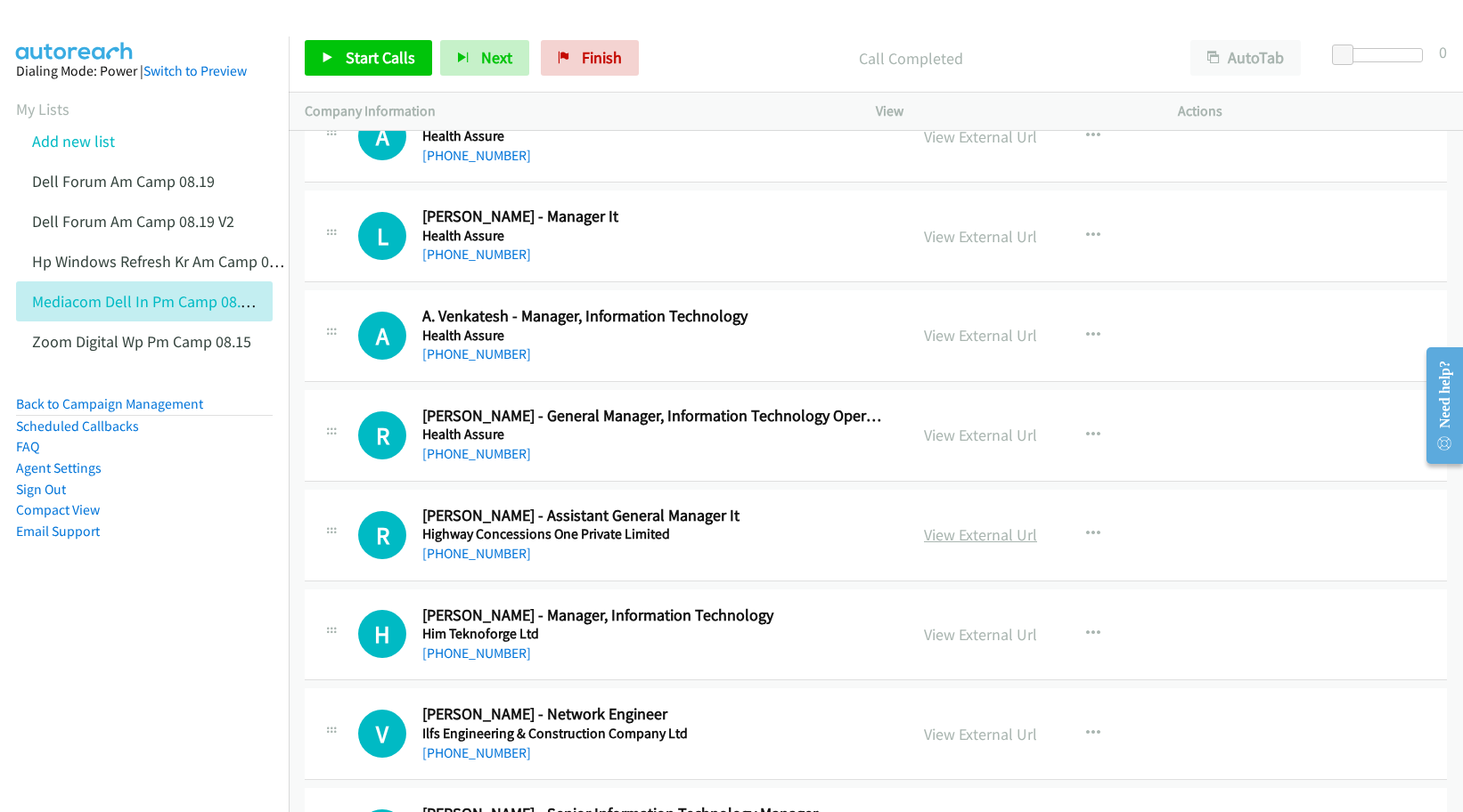
click at [942, 534] on link "View External Url" at bounding box center [980, 535] width 113 height 21
drag, startPoint x: 959, startPoint y: 631, endPoint x: 931, endPoint y: 642, distance: 30.1
click at [957, 634] on link "View External Url" at bounding box center [980, 634] width 113 height 21
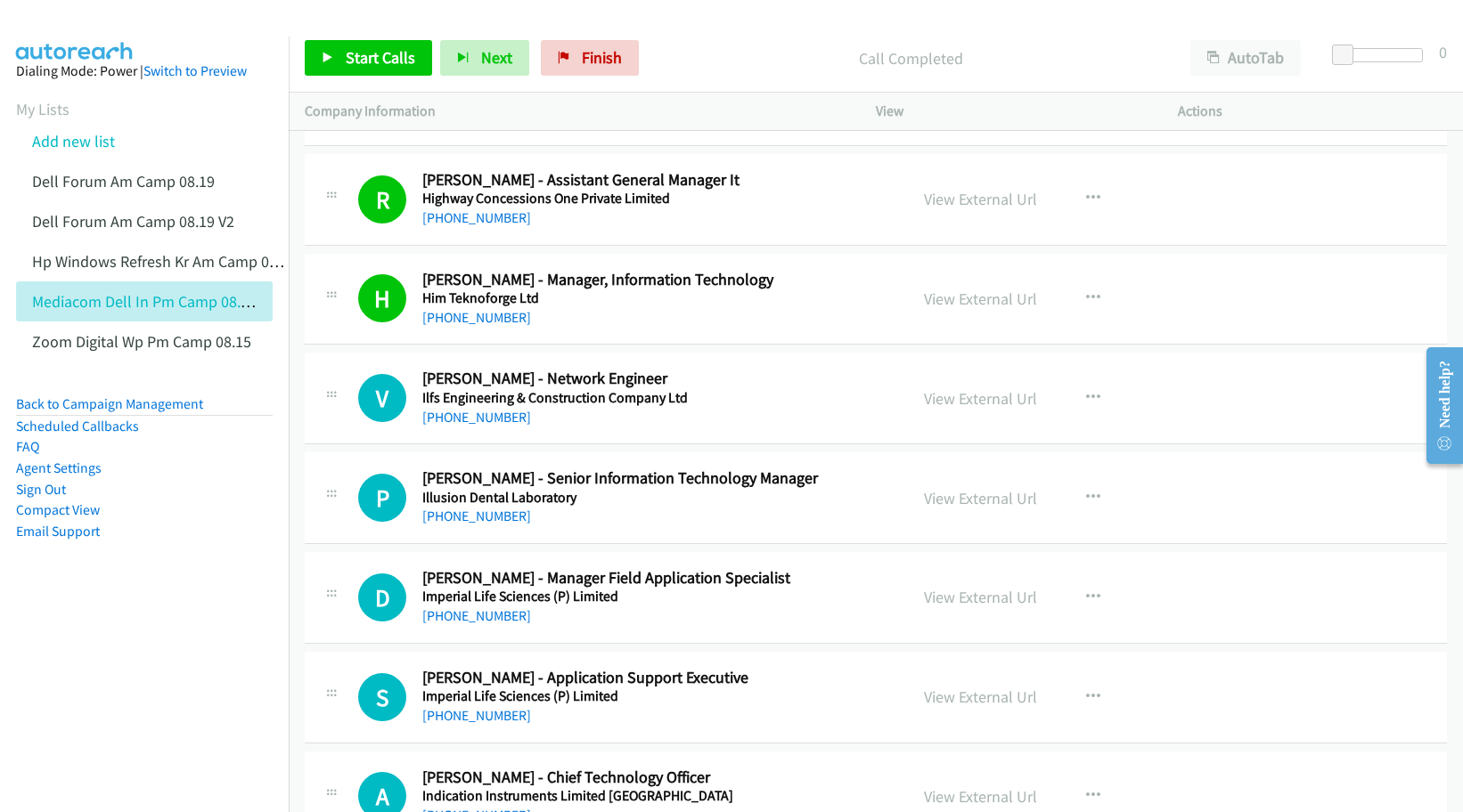
scroll to position [4118, 0]
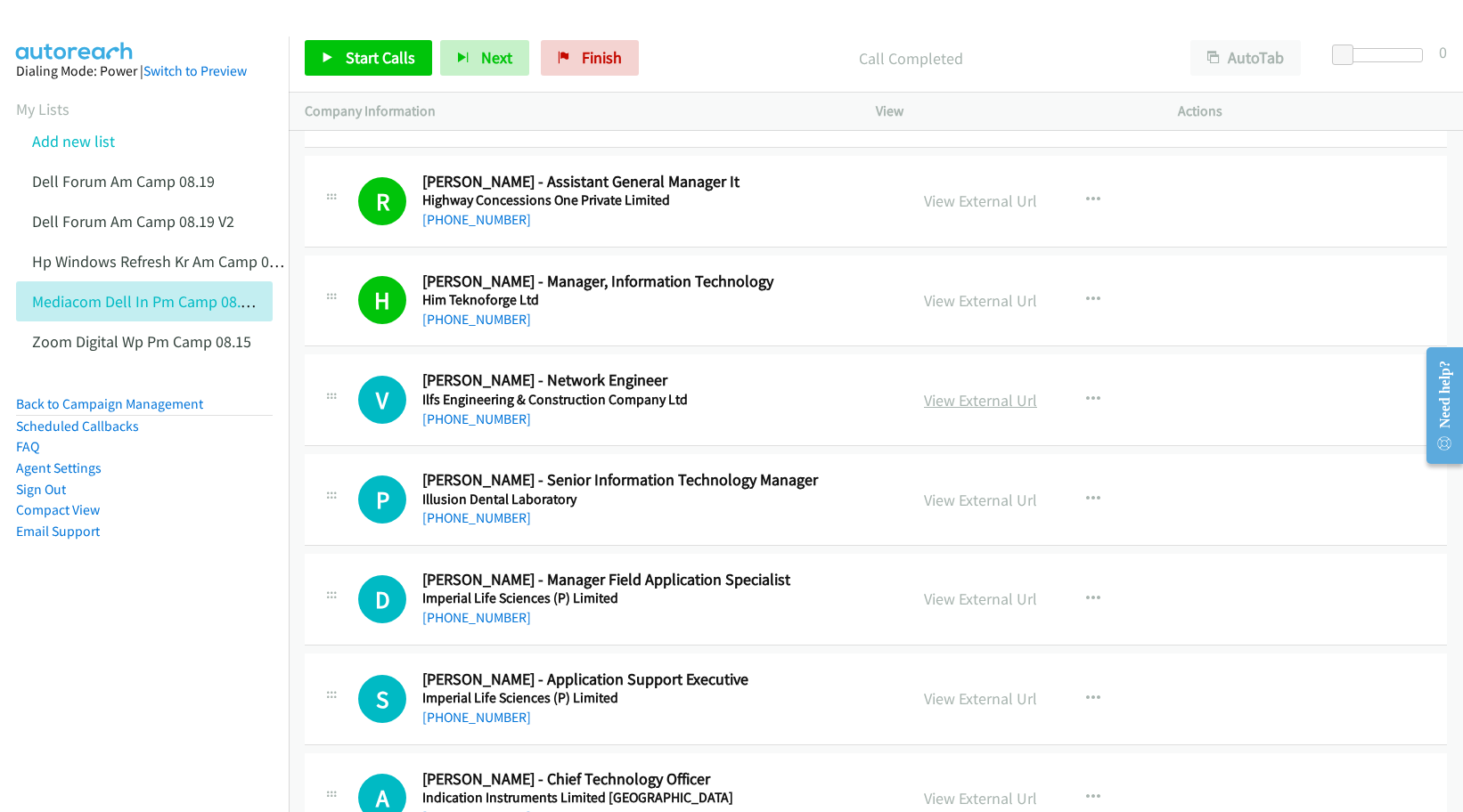
click at [929, 398] on link "View External Url" at bounding box center [980, 400] width 113 height 21
click at [975, 501] on link "View External Url" at bounding box center [980, 500] width 113 height 21
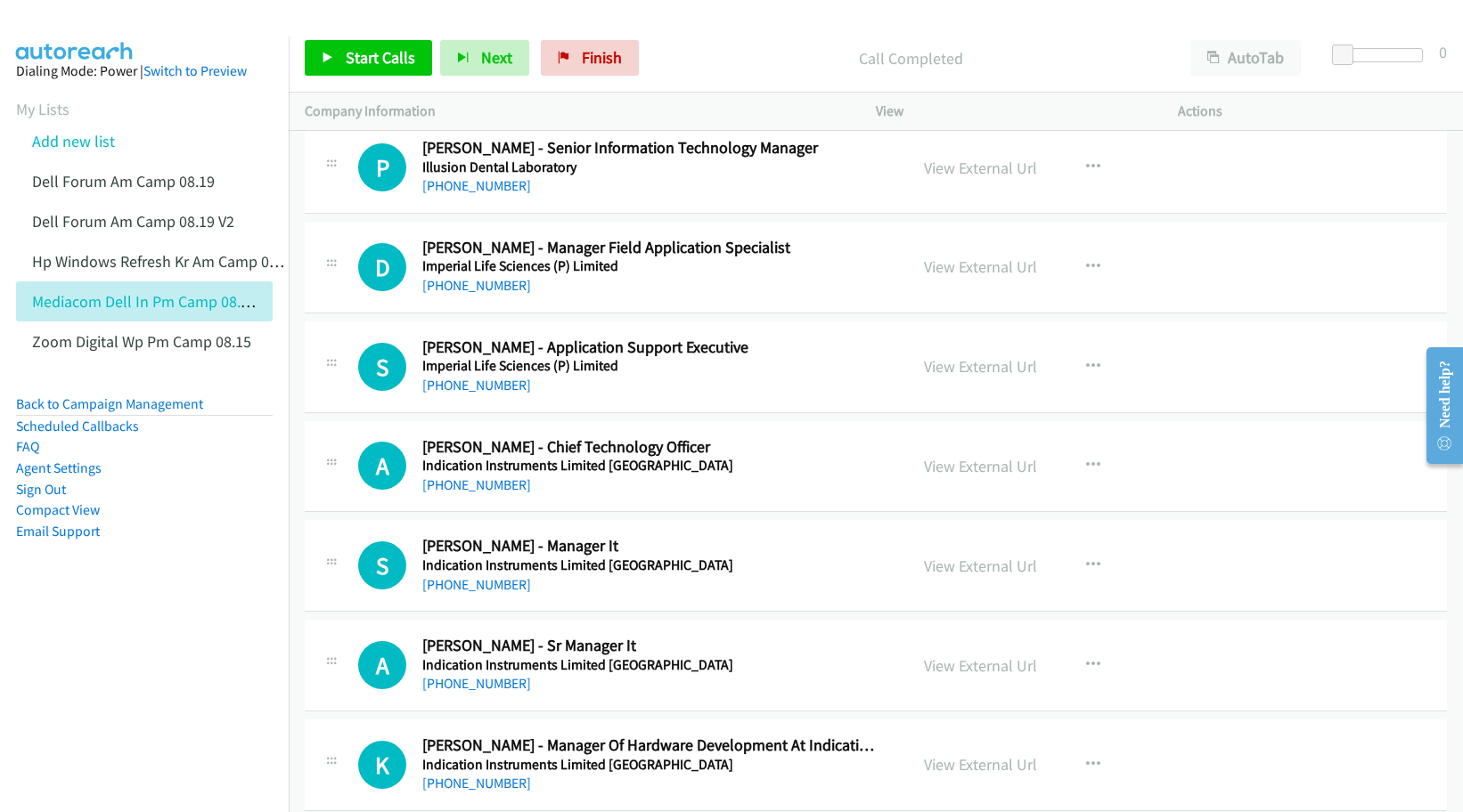
scroll to position [4452, 0]
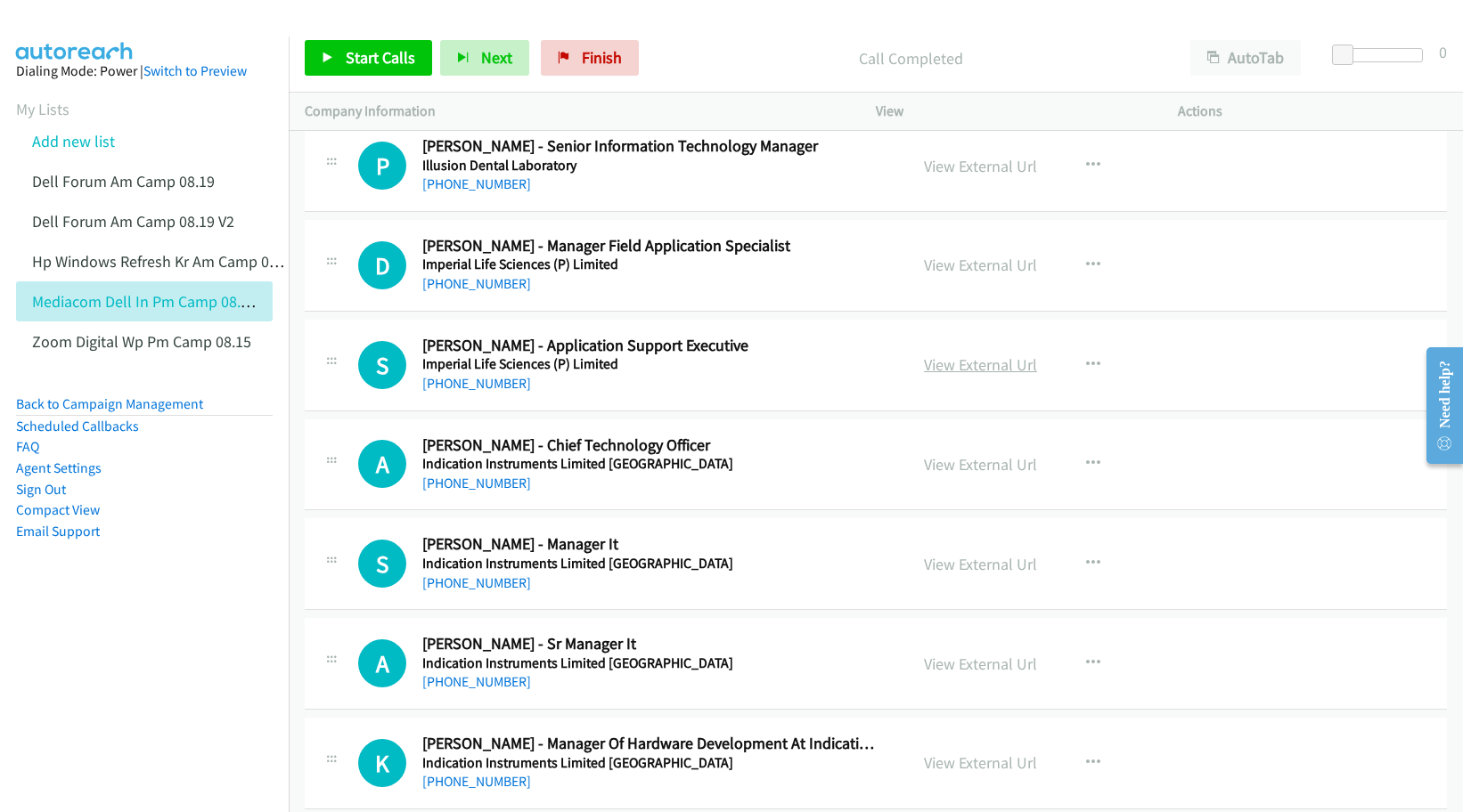
click at [966, 372] on link "View External Url" at bounding box center [980, 365] width 113 height 21
click at [959, 461] on link "View External Url" at bounding box center [980, 464] width 113 height 21
click at [974, 567] on link "View External Url" at bounding box center [980, 564] width 113 height 21
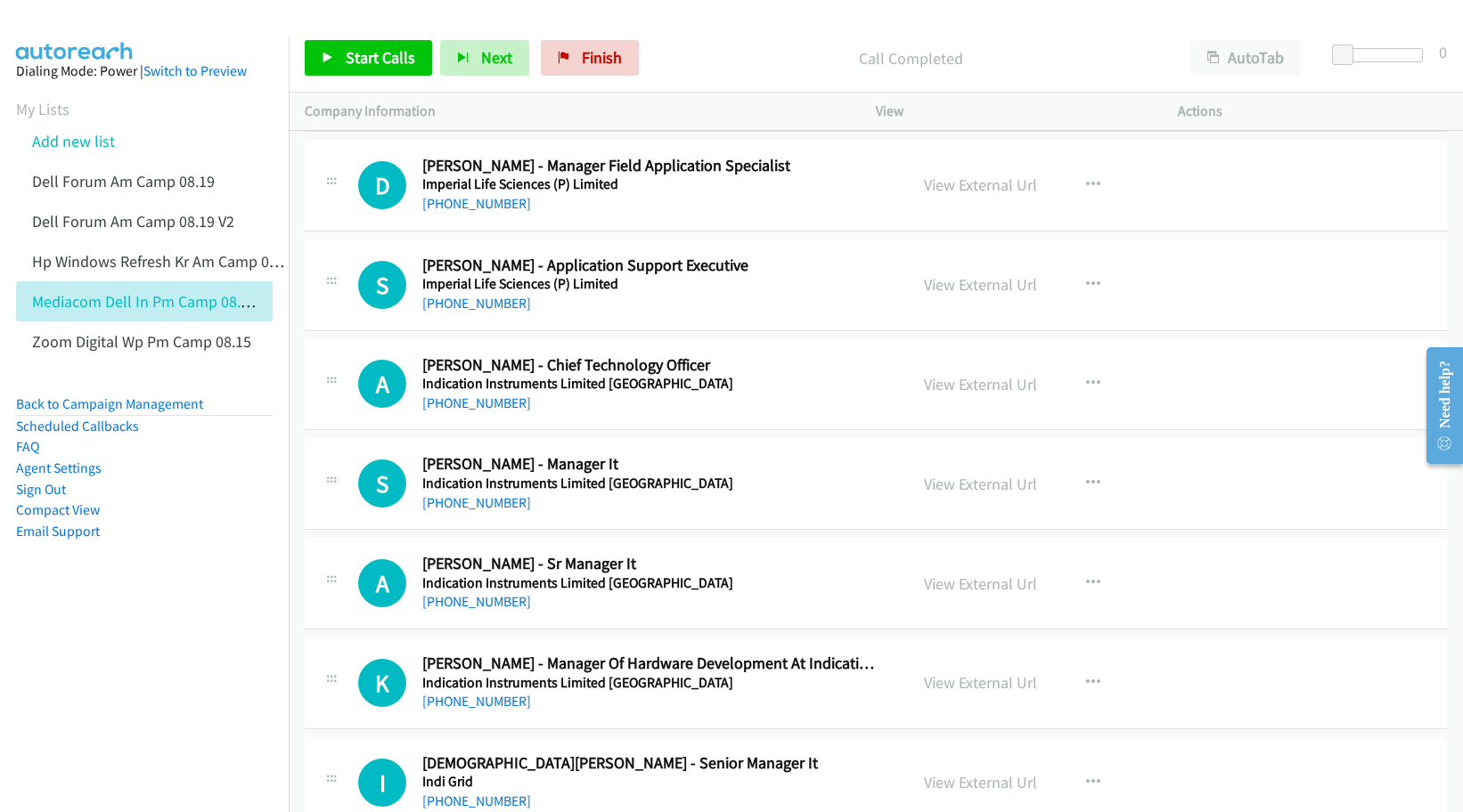
scroll to position [4675, 0]
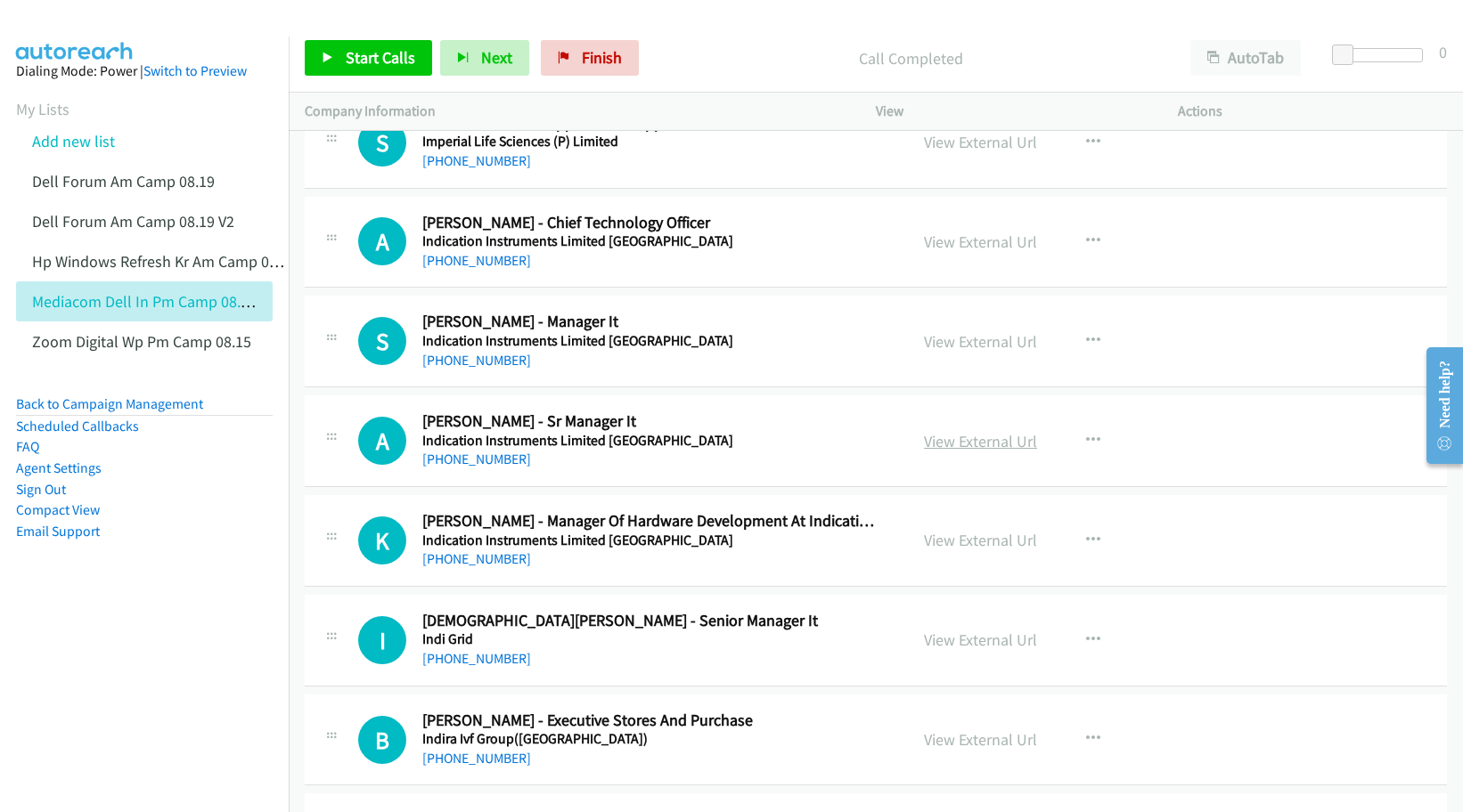
click at [952, 448] on link "View External Url" at bounding box center [980, 442] width 113 height 21
click at [946, 539] on link "View External Url" at bounding box center [980, 540] width 113 height 21
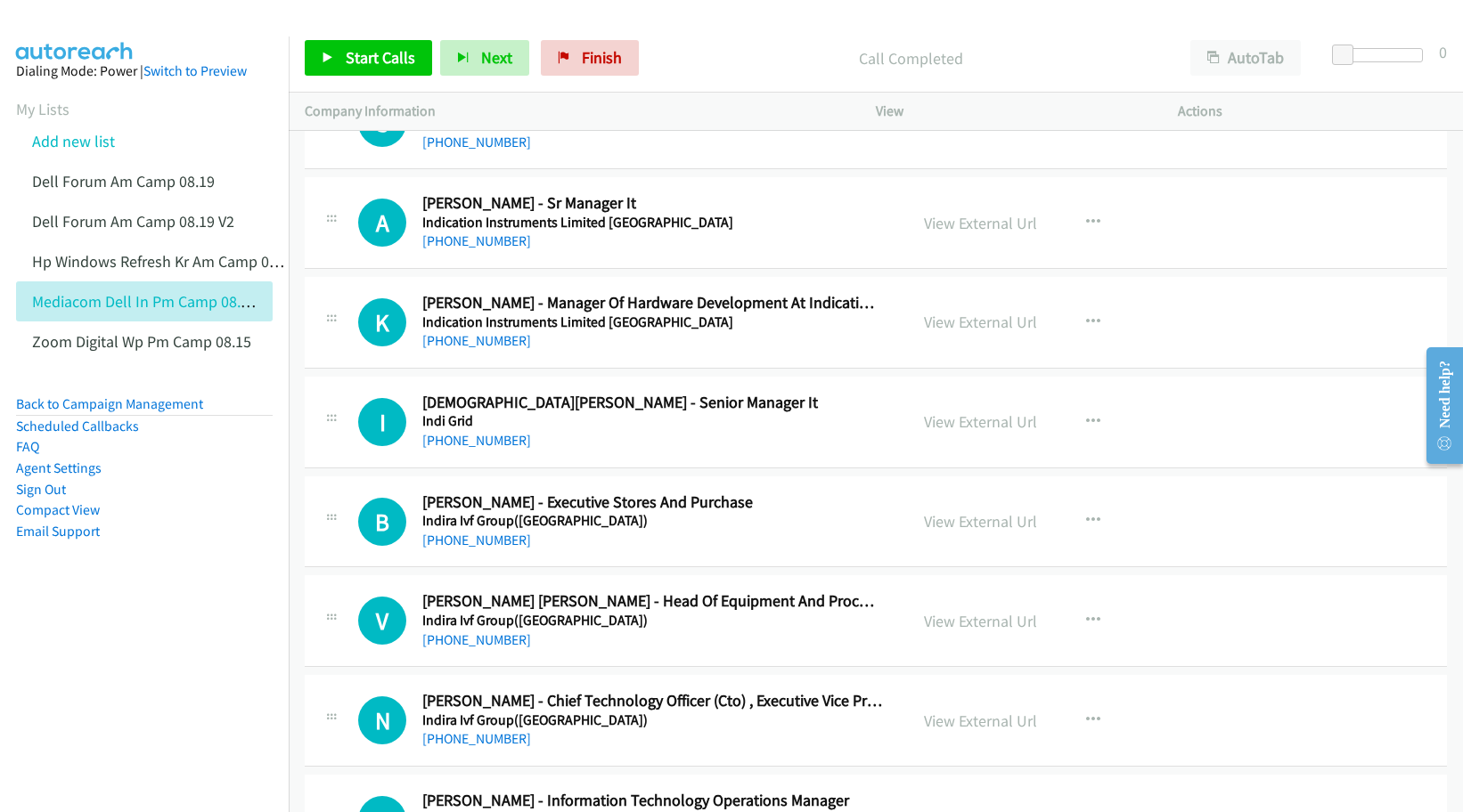
scroll to position [4897, 0]
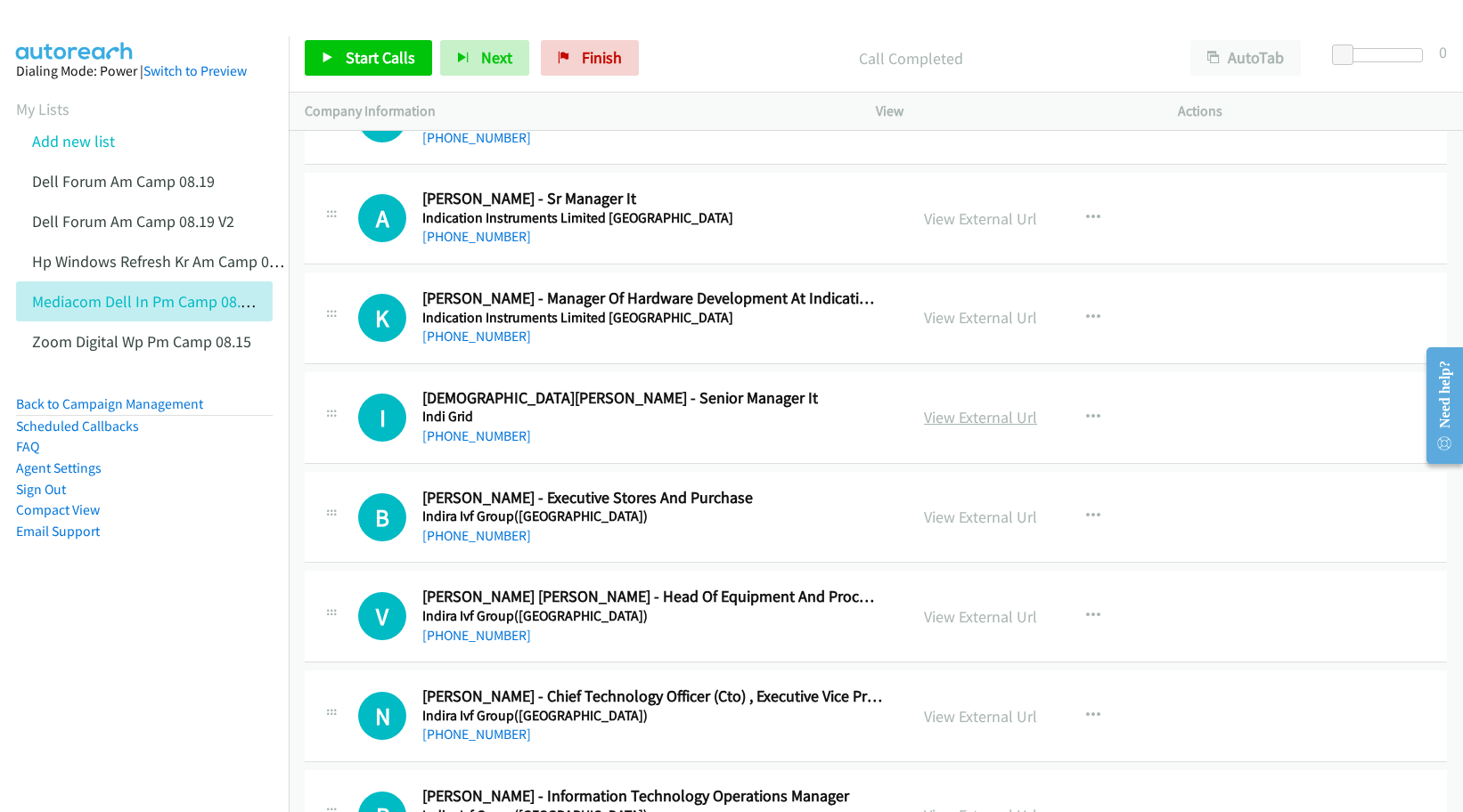
click at [935, 423] on link "View External Url" at bounding box center [980, 417] width 113 height 21
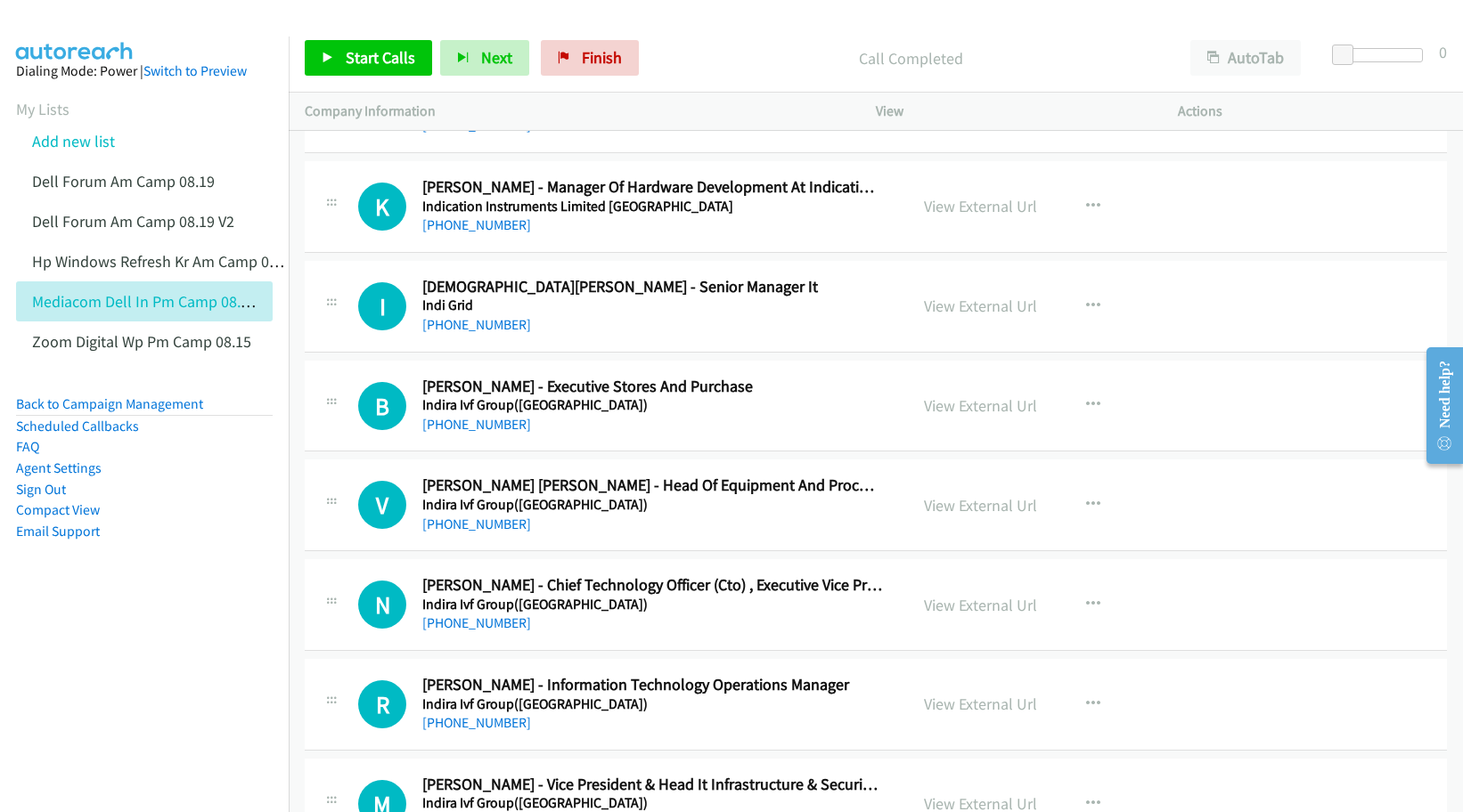
scroll to position [5120, 0]
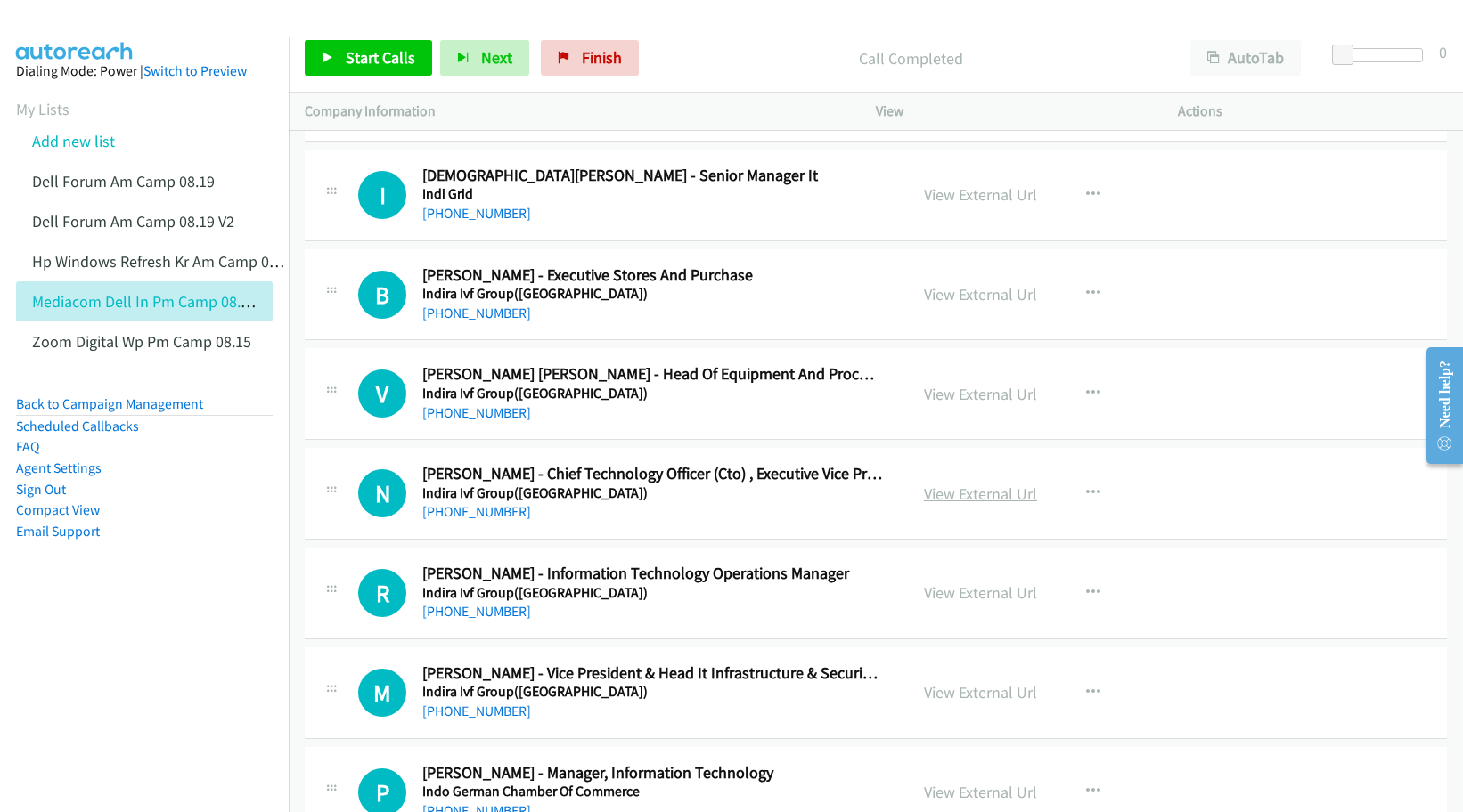
click at [993, 495] on link "View External Url" at bounding box center [980, 493] width 113 height 21
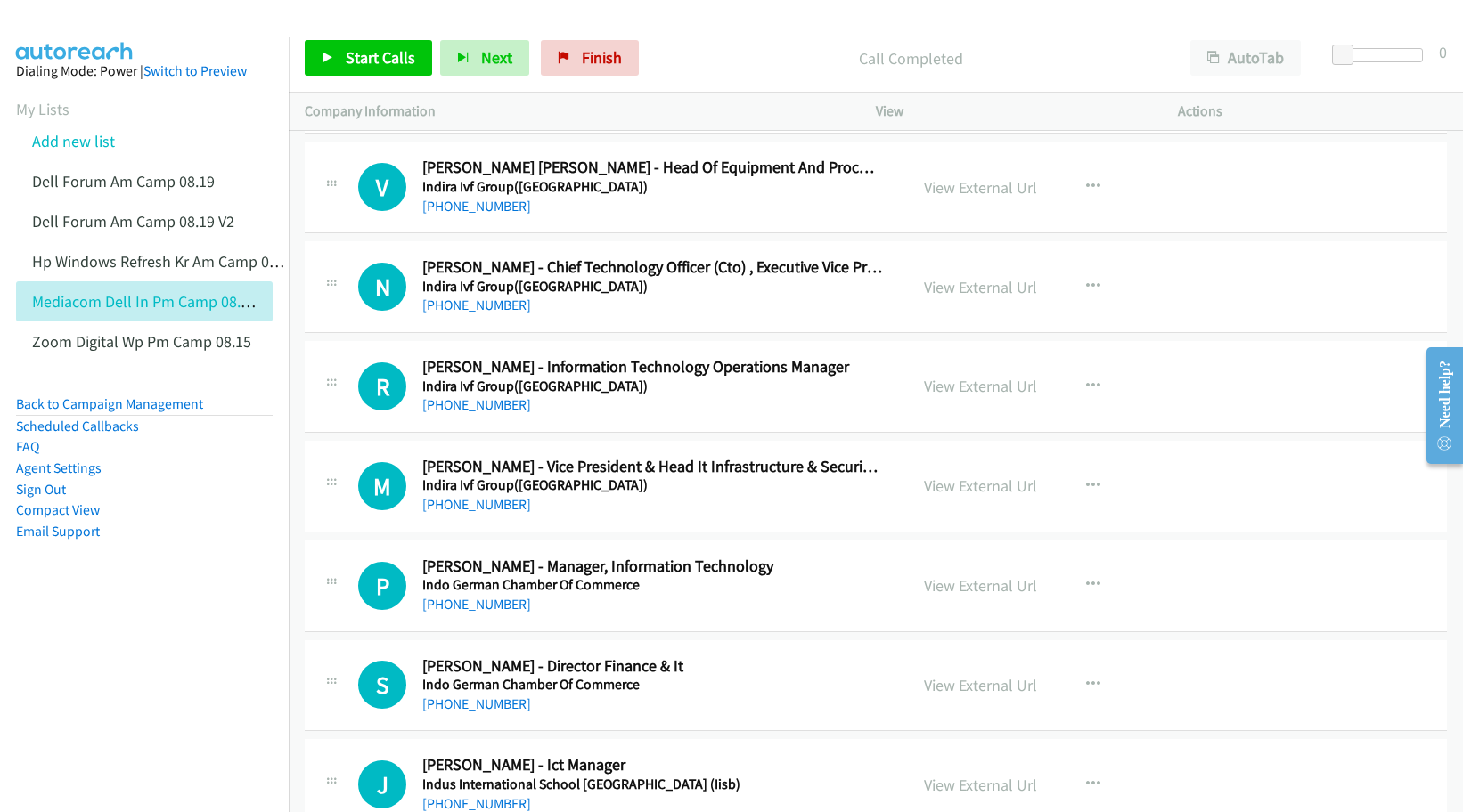
scroll to position [5342, 0]
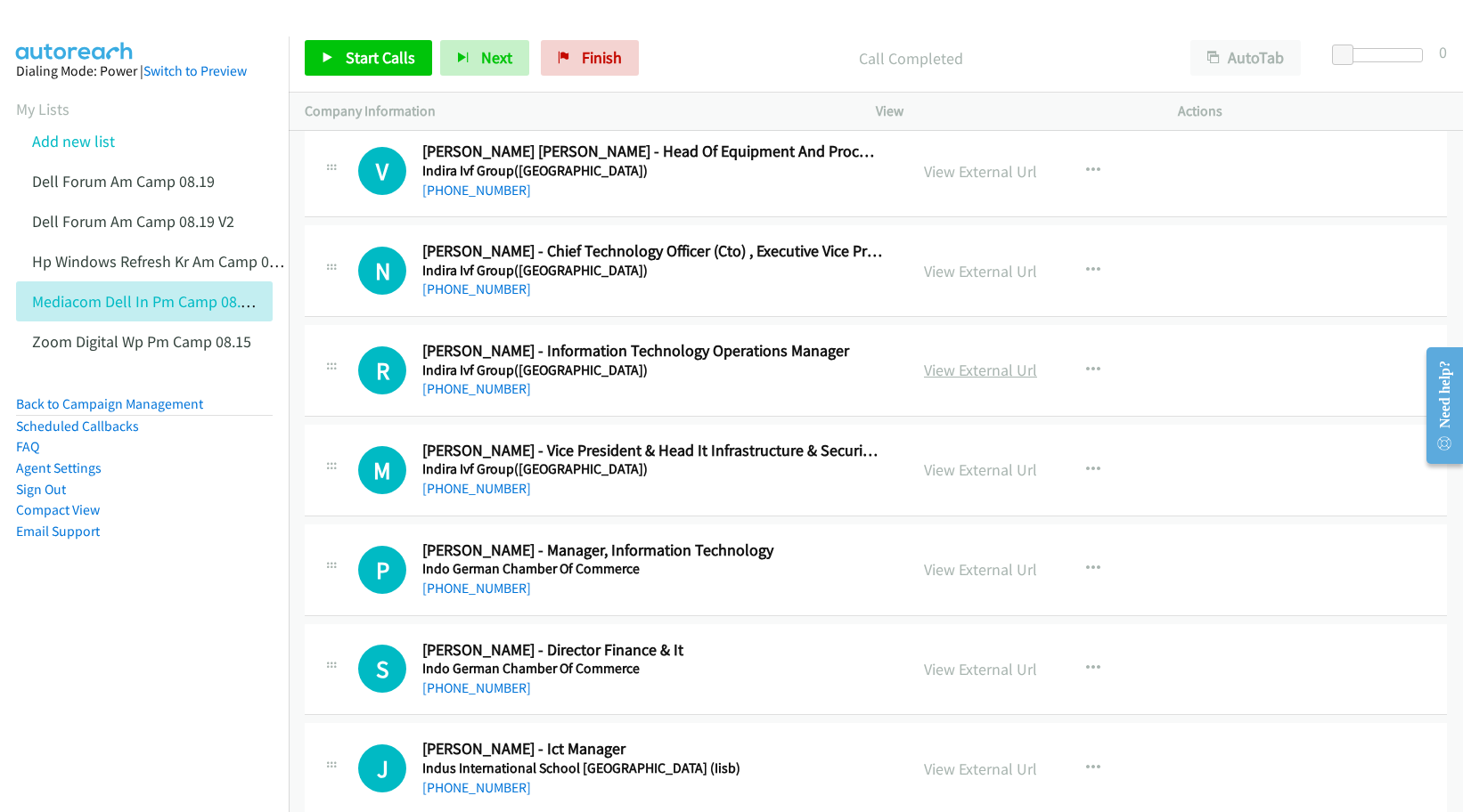
click at [962, 370] on link "View External Url" at bounding box center [980, 370] width 113 height 21
click at [965, 478] on link "View External Url" at bounding box center [980, 470] width 113 height 21
click at [945, 570] on link "View External Url" at bounding box center [980, 570] width 113 height 21
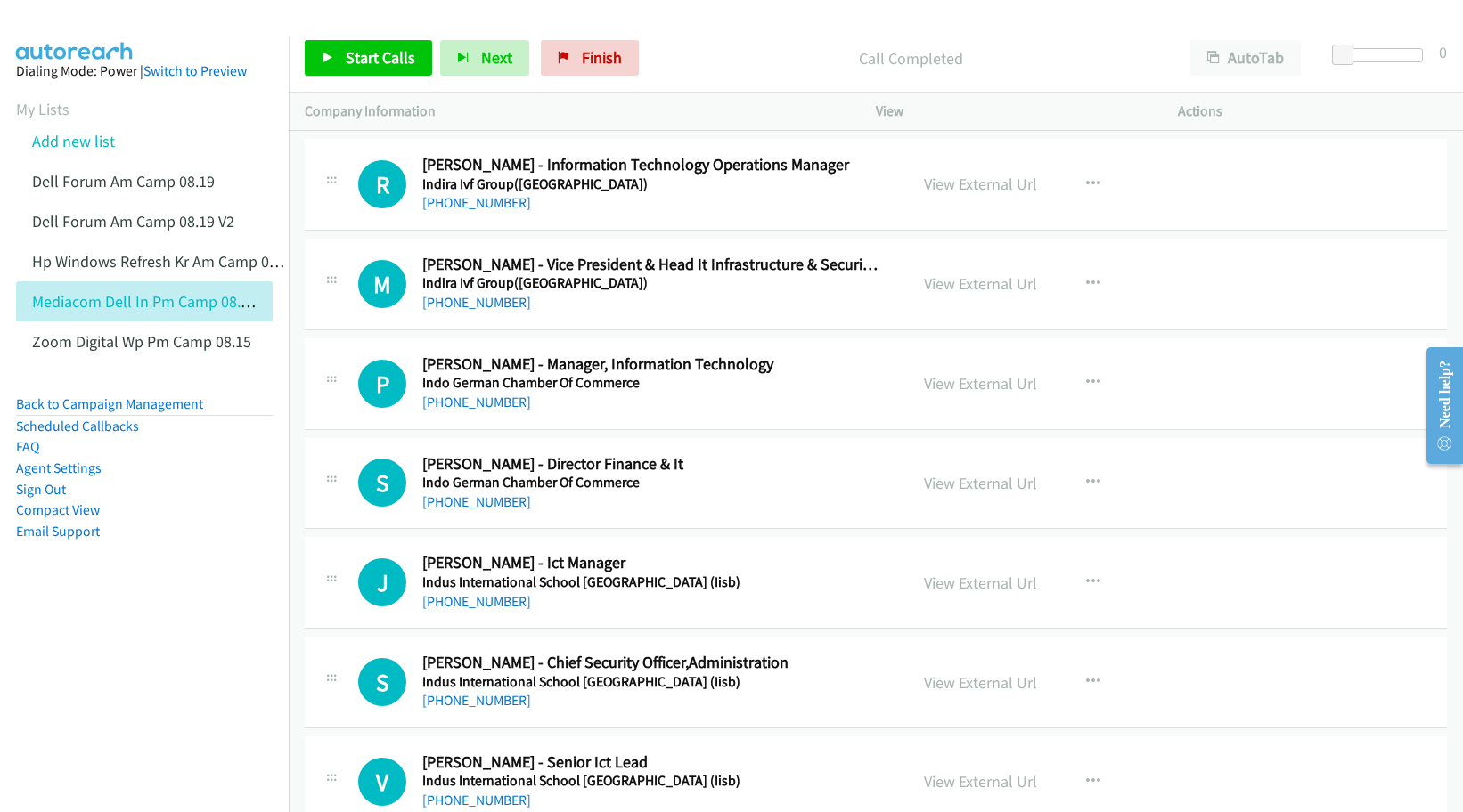
scroll to position [5565, 0]
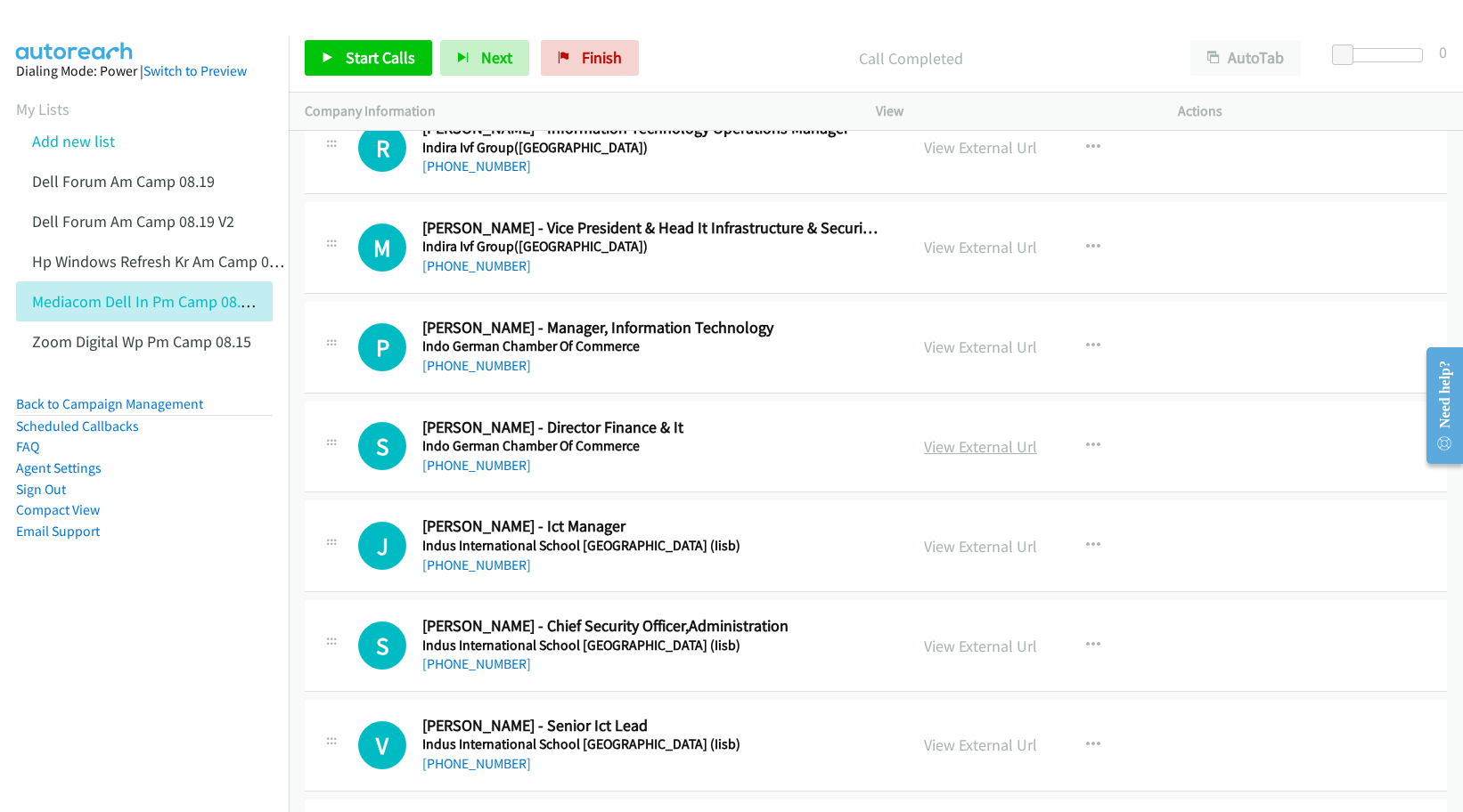
click at [973, 445] on link "View External Url" at bounding box center [980, 446] width 113 height 21
click at [951, 548] on link "View External Url" at bounding box center [980, 546] width 113 height 21
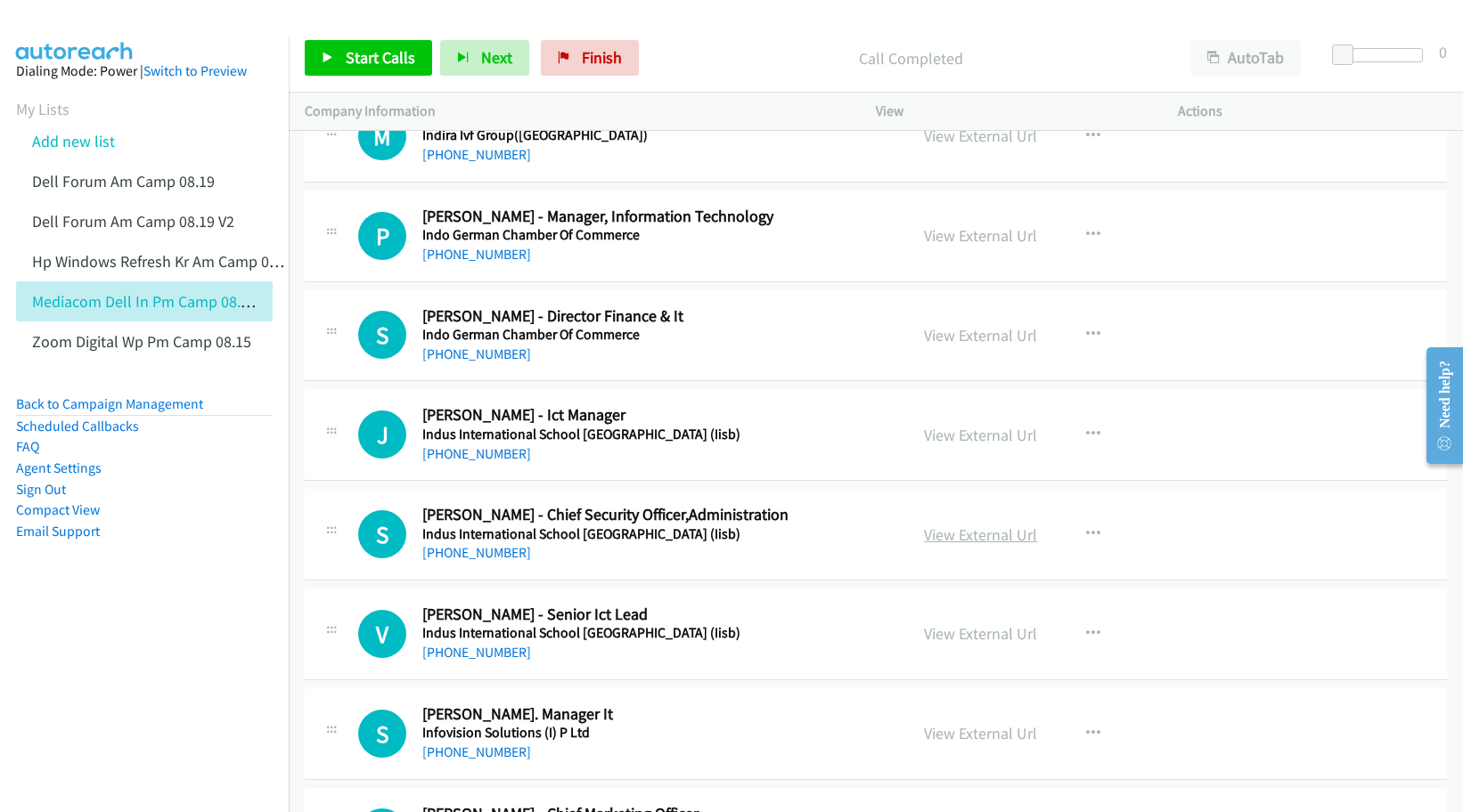
click at [957, 534] on link "View External Url" at bounding box center [980, 535] width 113 height 21
click at [959, 637] on link "View External Url" at bounding box center [980, 633] width 113 height 21
click at [978, 732] on link "View External Url" at bounding box center [980, 733] width 113 height 21
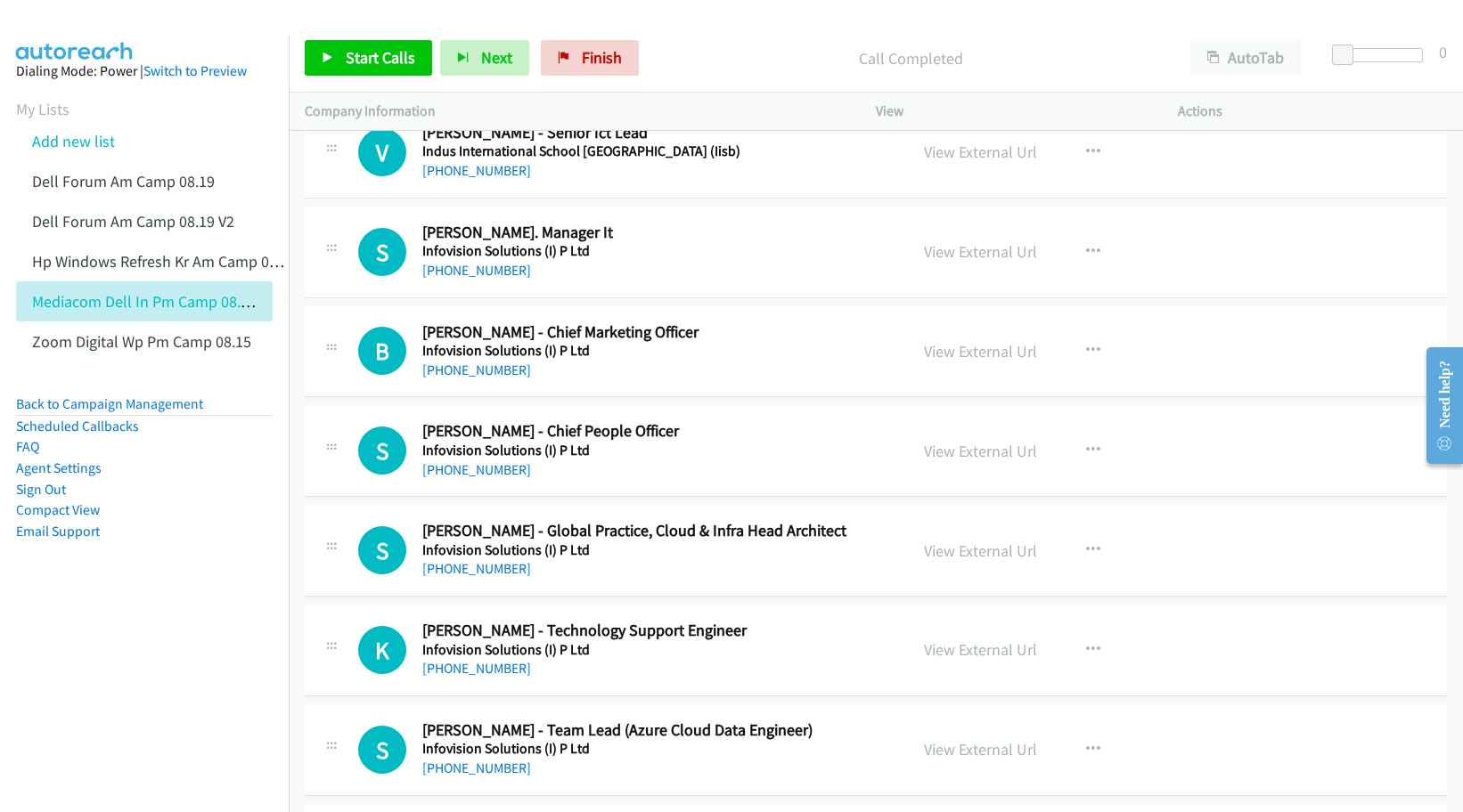
scroll to position [6233, 0]
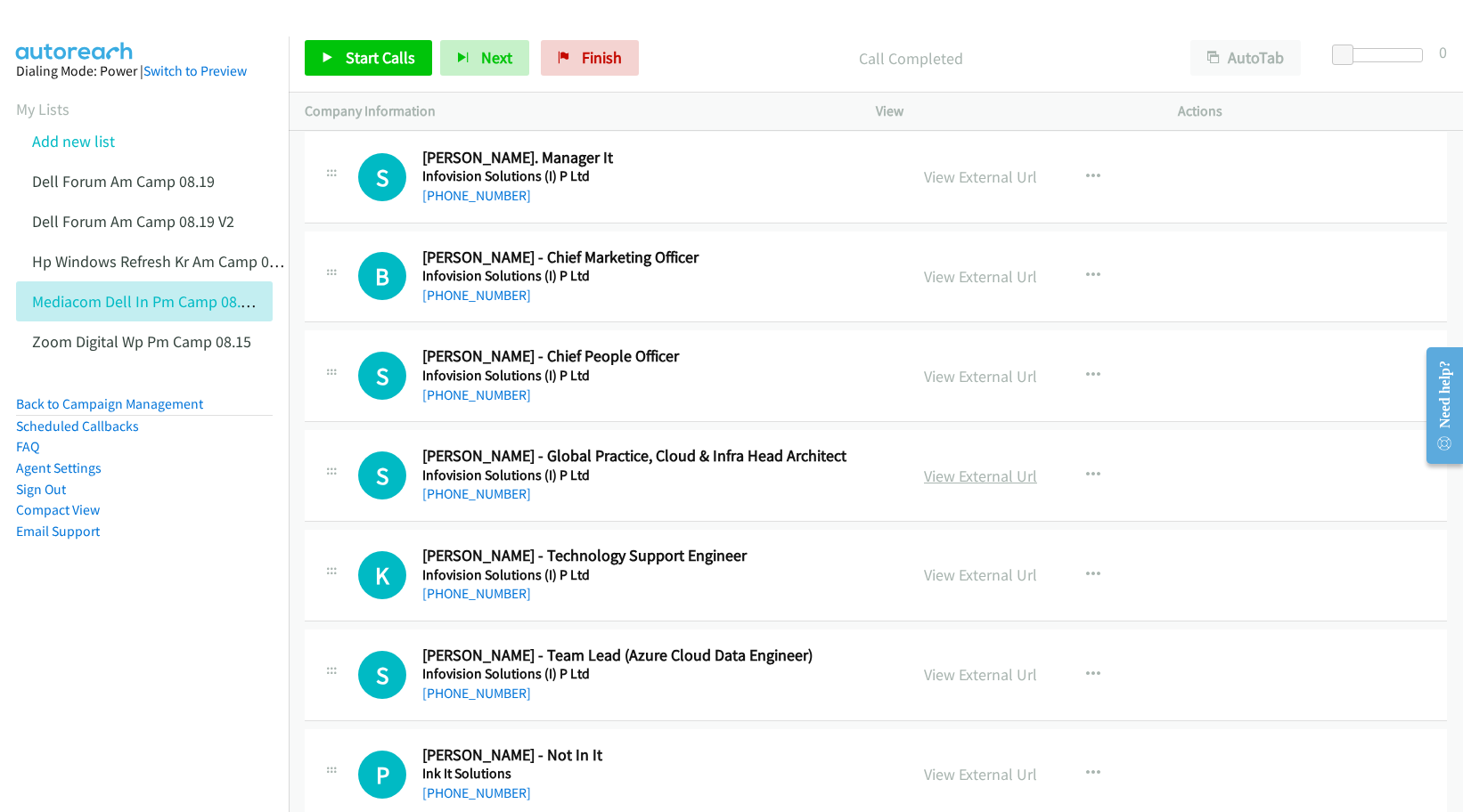
click at [991, 480] on link "View External Url" at bounding box center [980, 476] width 113 height 21
click at [957, 575] on link "View External Url" at bounding box center [980, 575] width 113 height 21
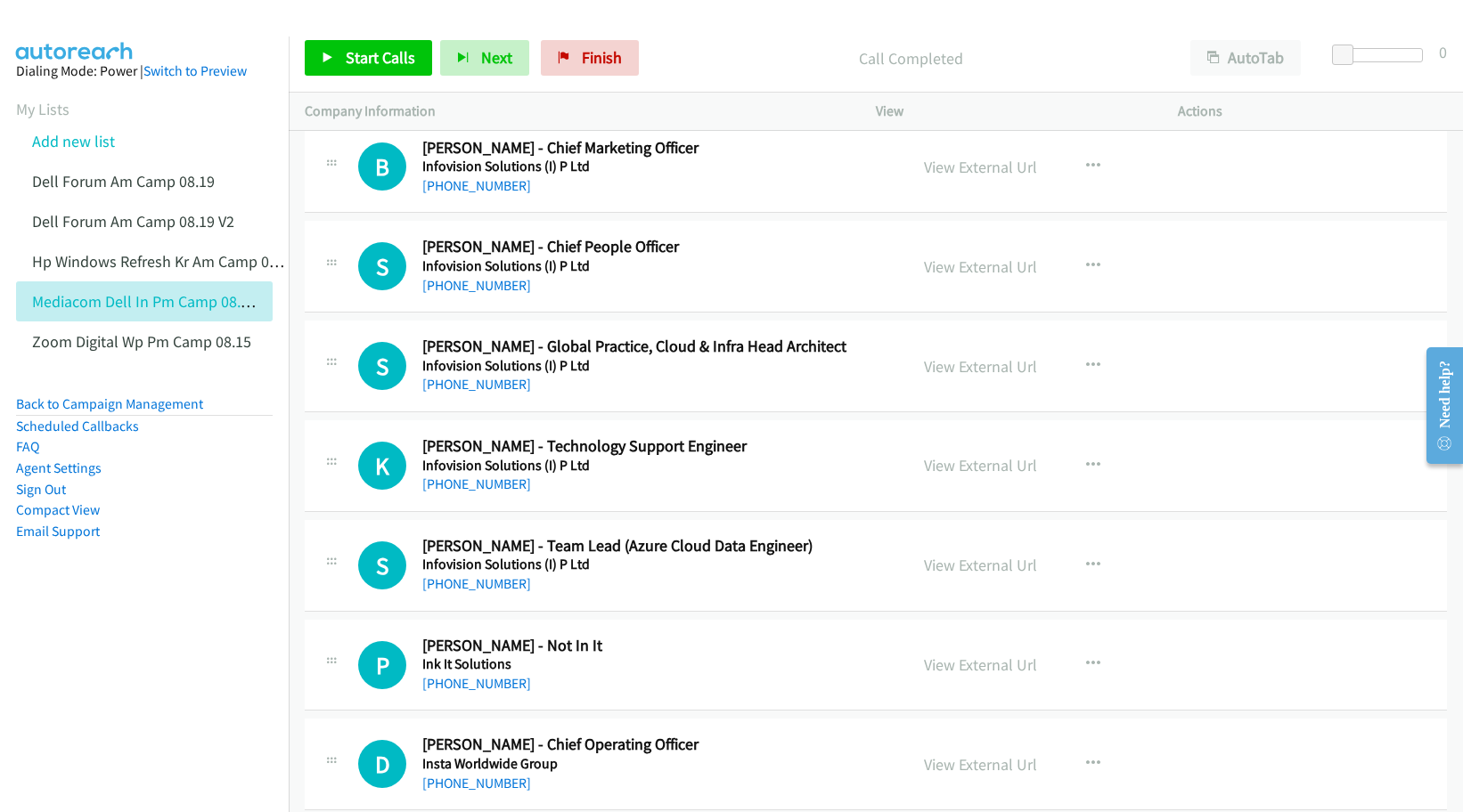
scroll to position [6344, 0]
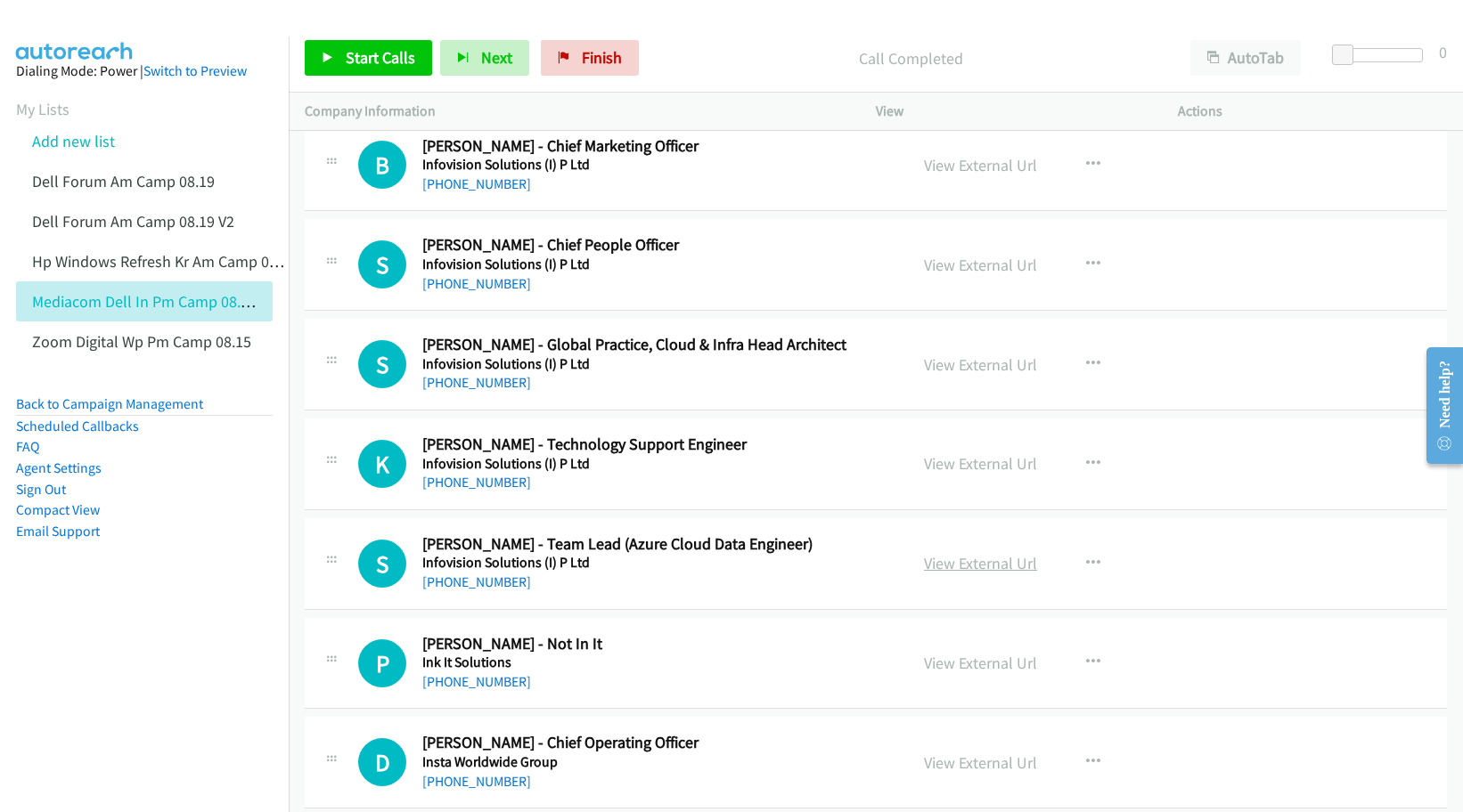
click at [975, 566] on link "View External Url" at bounding box center [980, 563] width 113 height 21
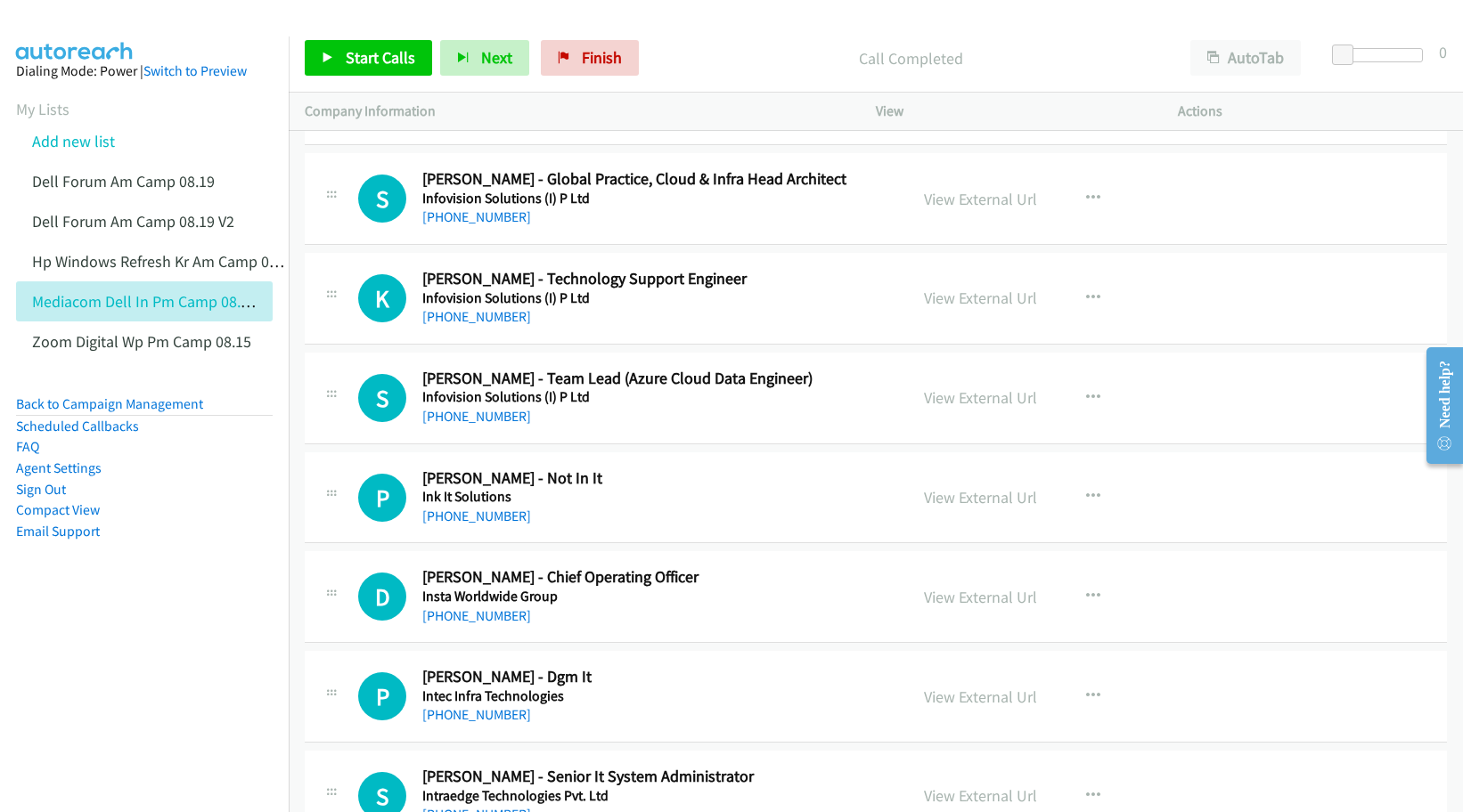
scroll to position [6566, 0]
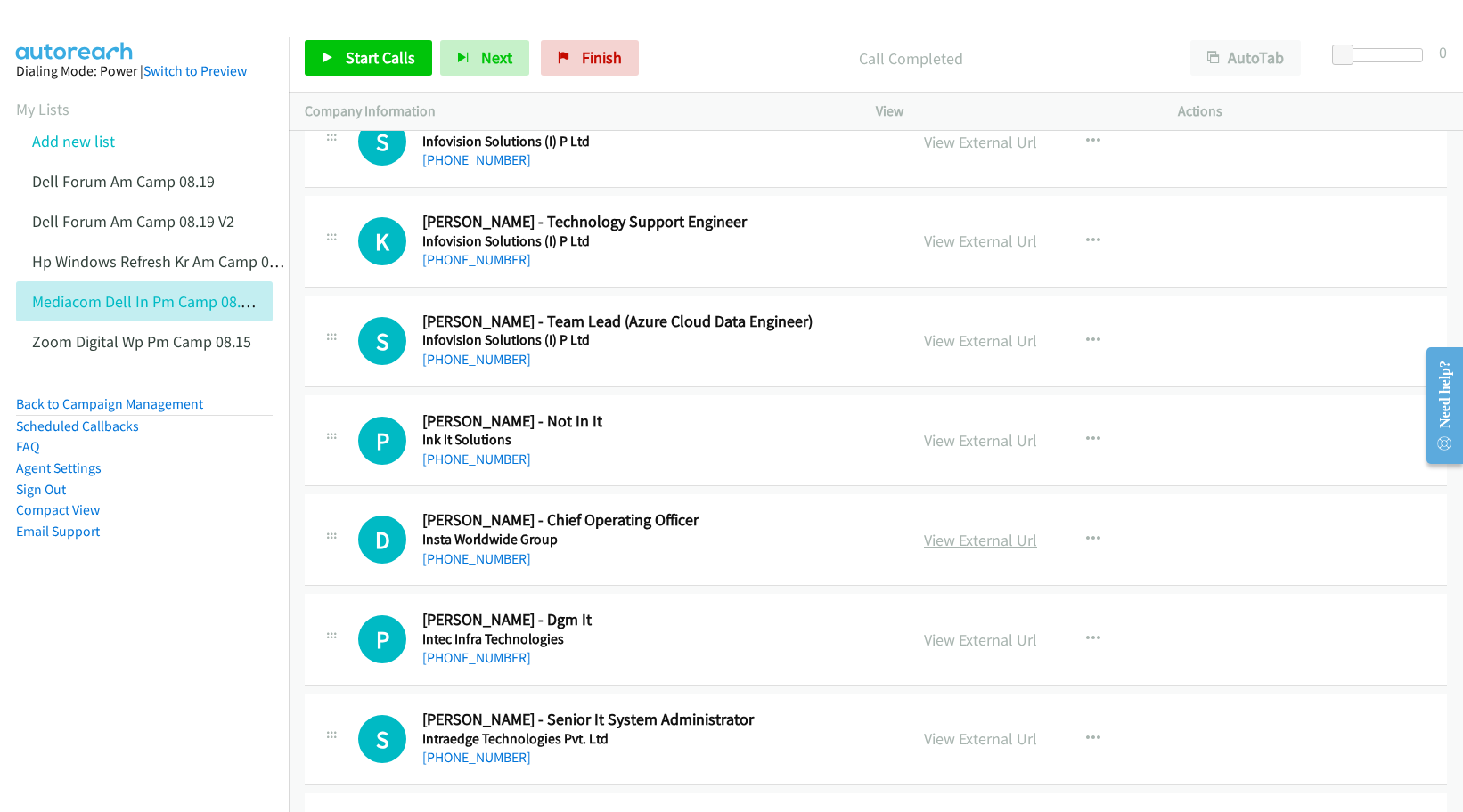
click at [967, 544] on link "View External Url" at bounding box center [980, 540] width 113 height 21
click at [946, 644] on link "View External Url" at bounding box center [980, 640] width 113 height 21
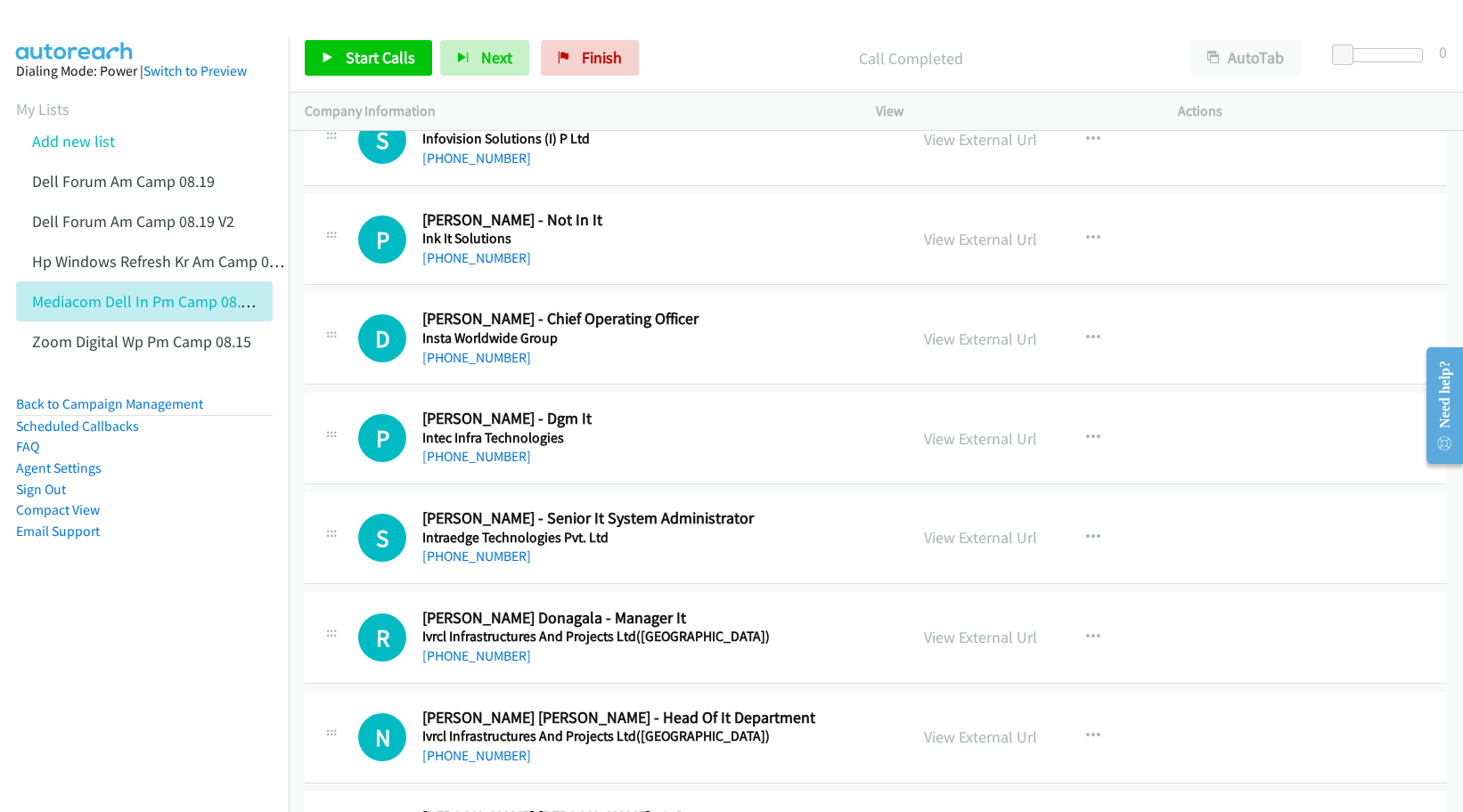
scroll to position [6789, 0]
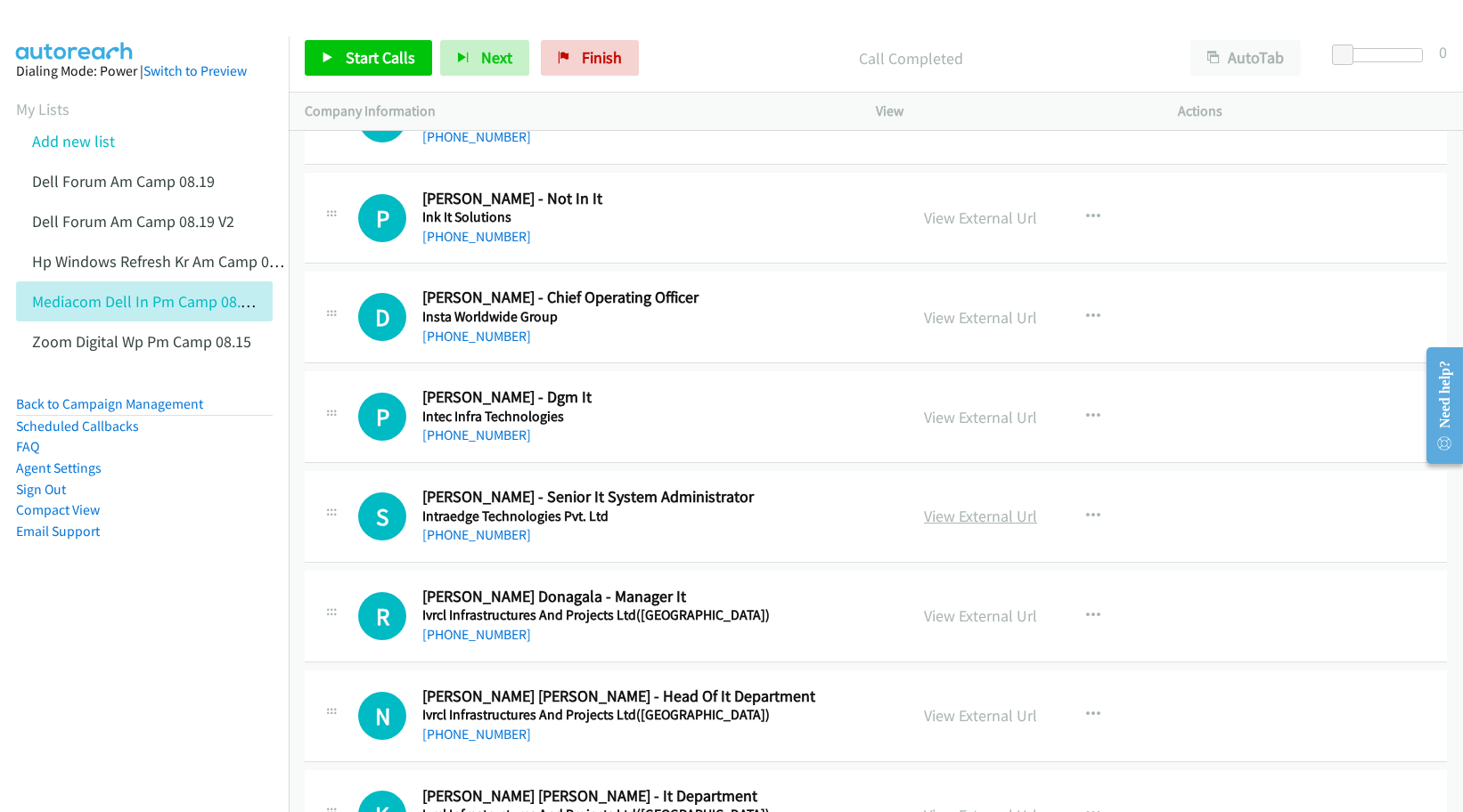
click at [948, 515] on link "View External Url" at bounding box center [980, 516] width 113 height 21
click at [947, 613] on link "View External Url" at bounding box center [980, 616] width 113 height 21
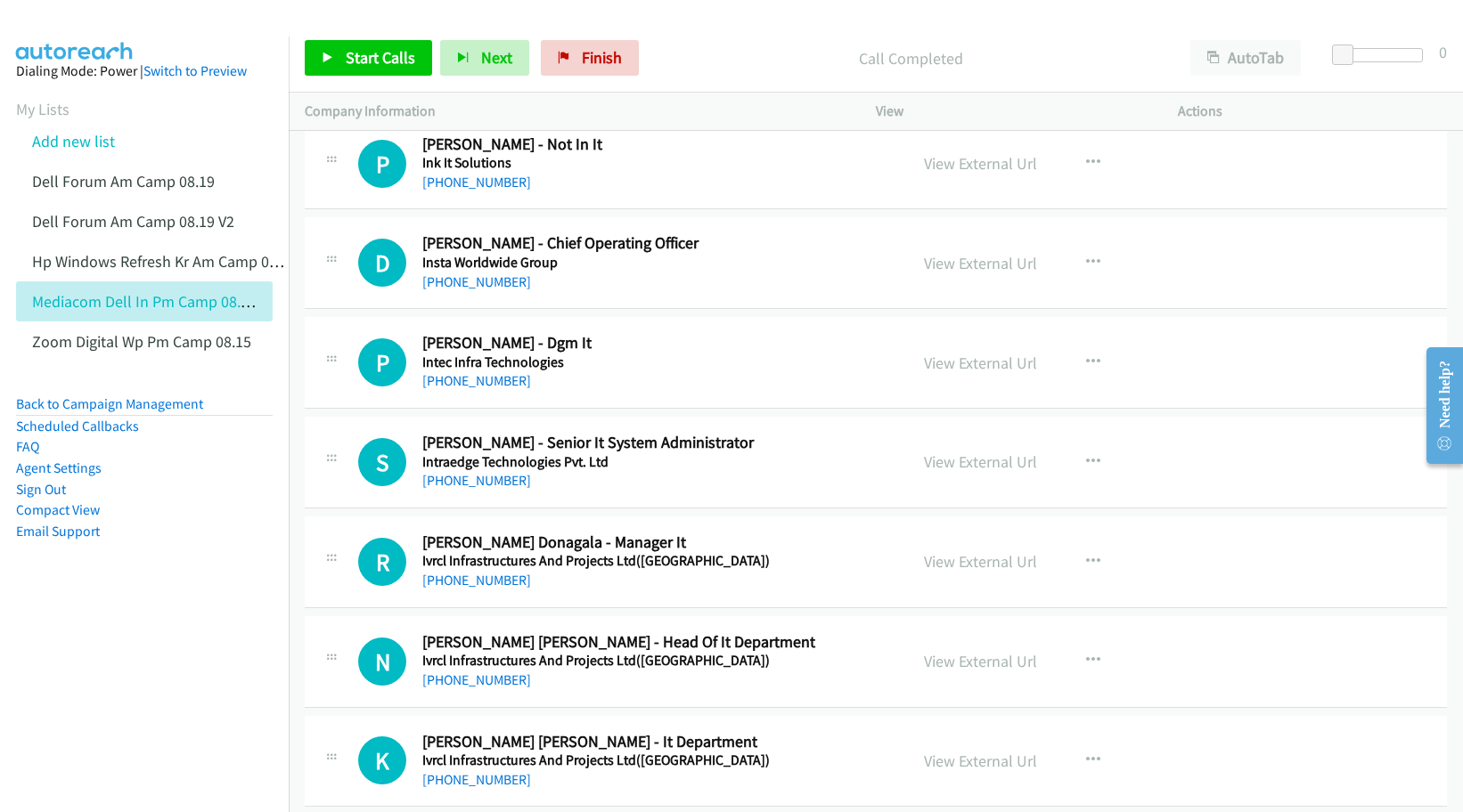
scroll to position [6900, 0]
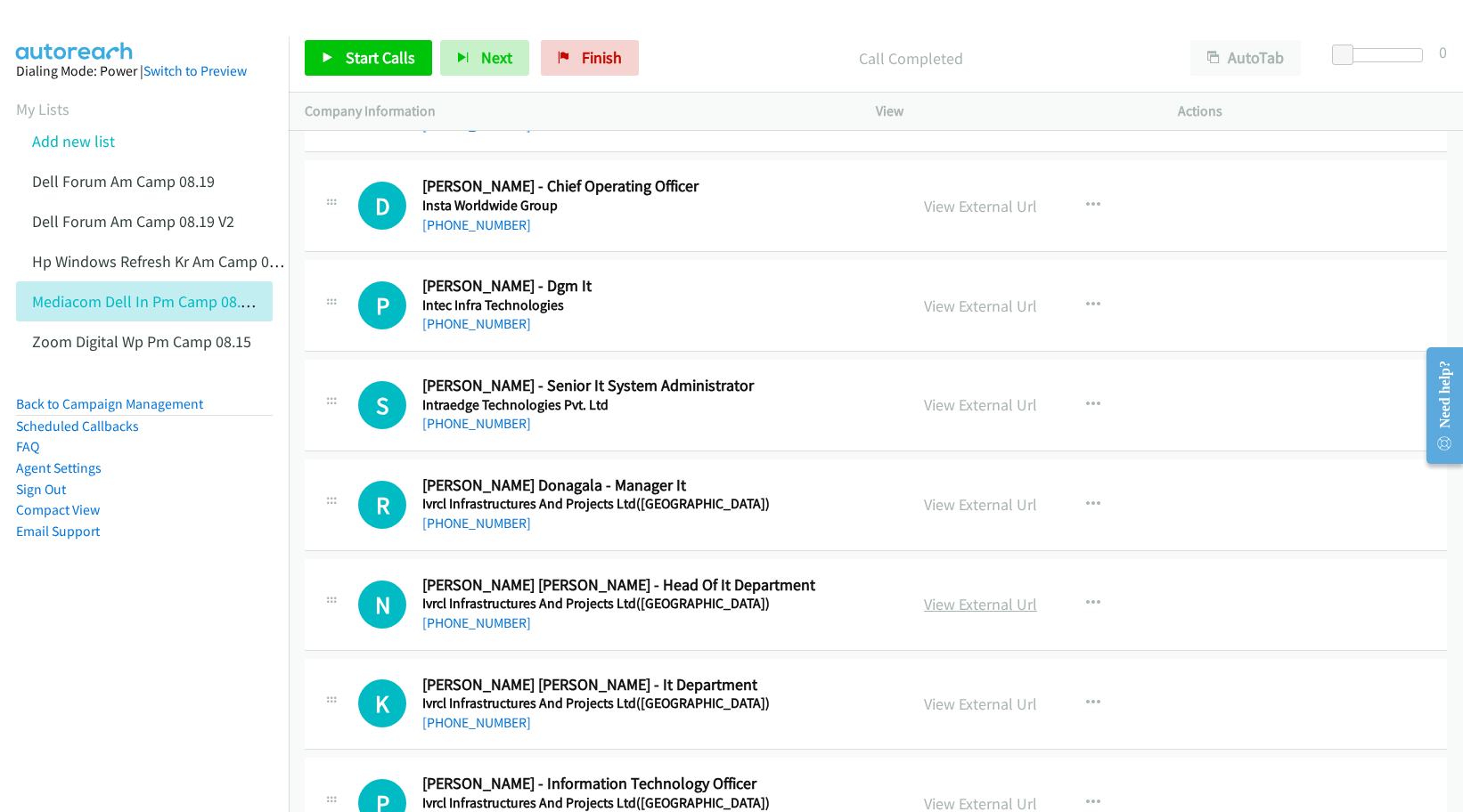
click at [941, 602] on link "View External Url" at bounding box center [980, 604] width 113 height 21
click at [957, 707] on link "View External Url" at bounding box center [980, 704] width 113 height 21
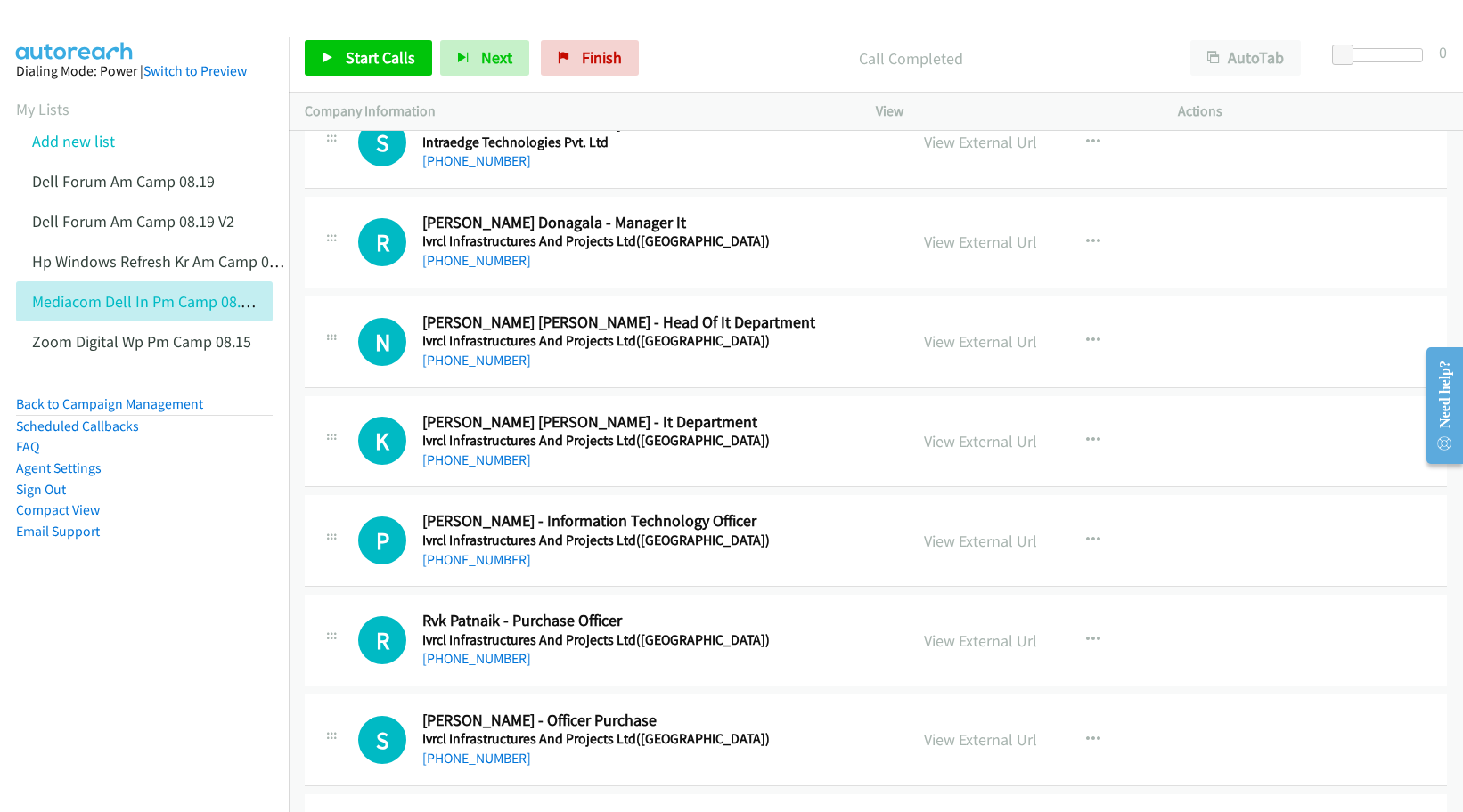
scroll to position [7235, 0]
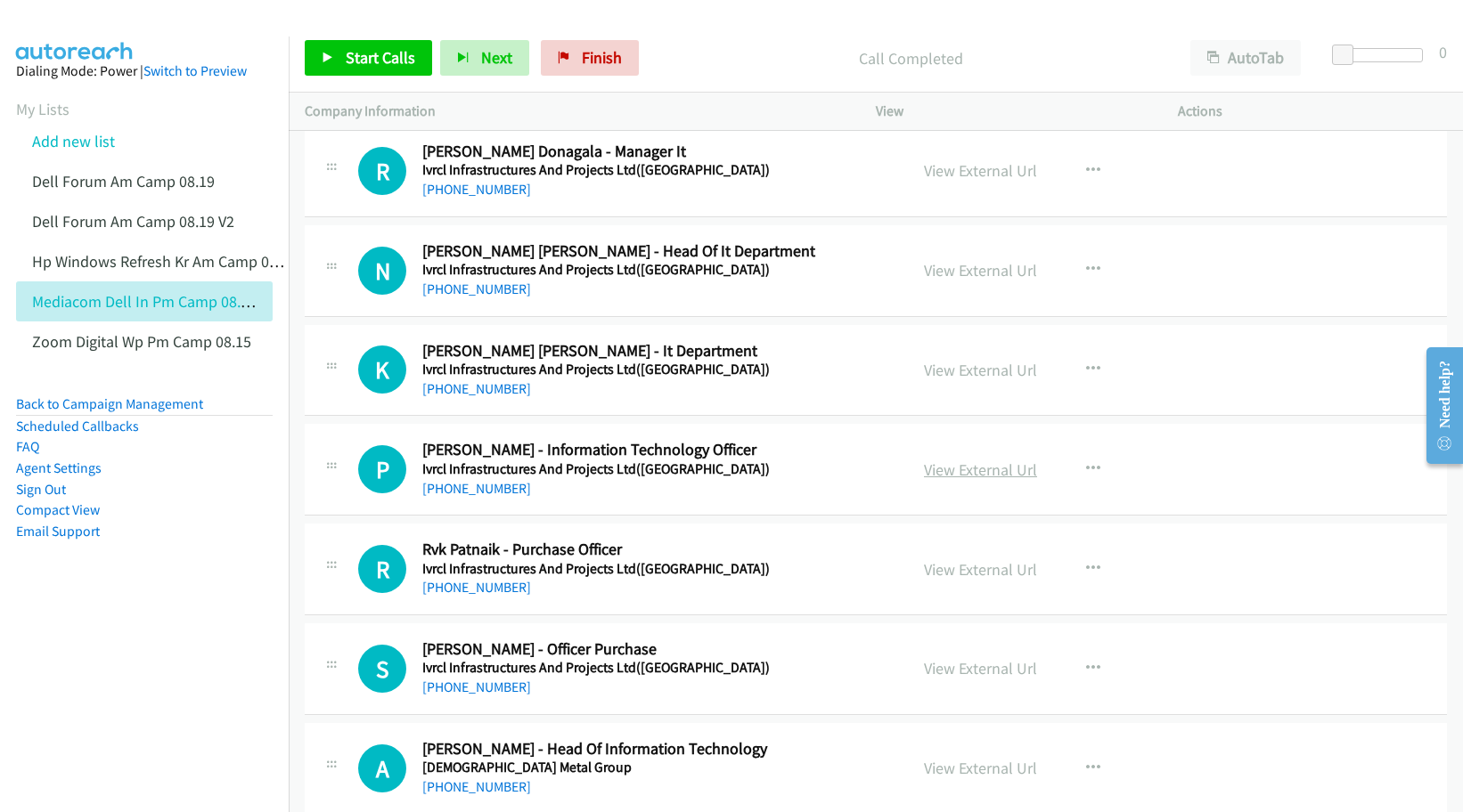
click at [978, 476] on link "View External Url" at bounding box center [980, 470] width 113 height 21
